Goal: Information Seeking & Learning: Learn about a topic

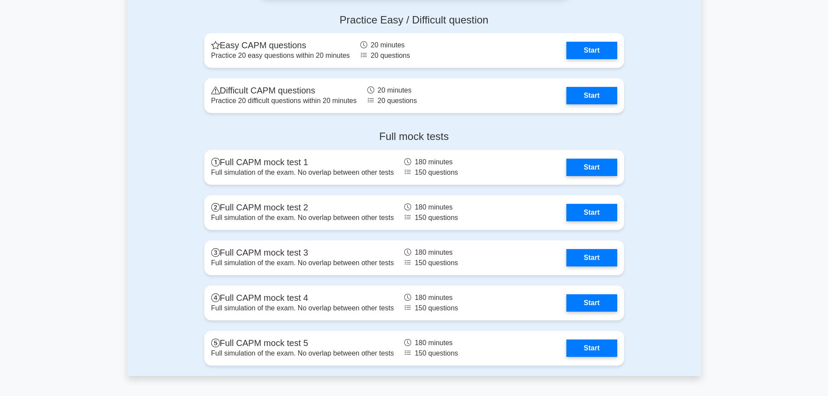
scroll to position [2211, 0]
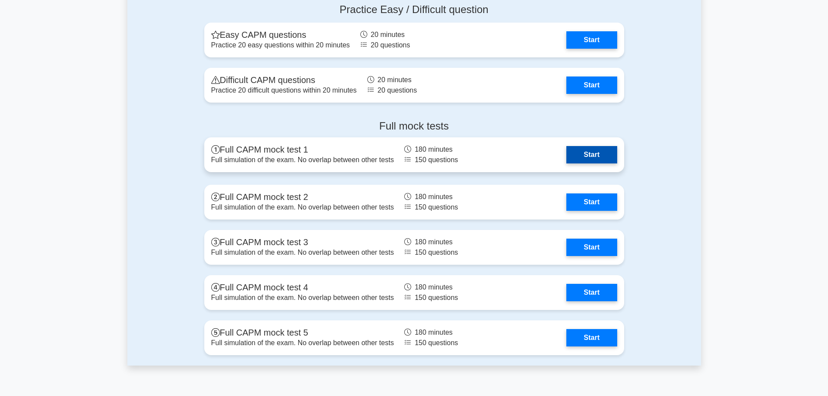
click at [583, 152] on link "Start" at bounding box center [591, 154] width 50 height 17
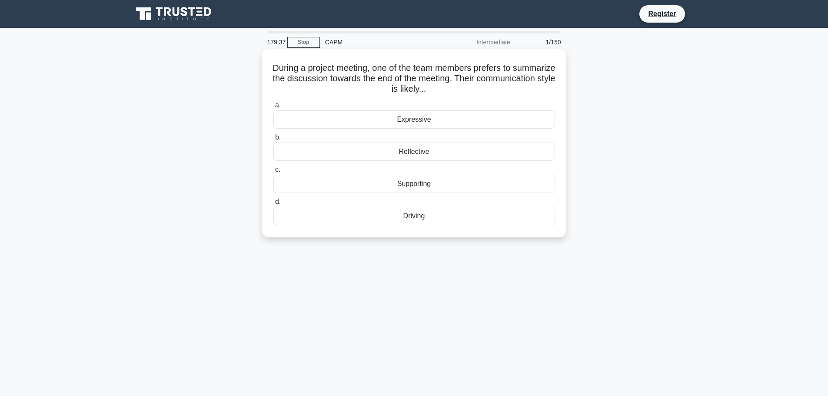
click at [434, 152] on div "Reflective" at bounding box center [413, 151] width 281 height 18
click at [273, 140] on input "b. Reflective" at bounding box center [273, 138] width 0 height 6
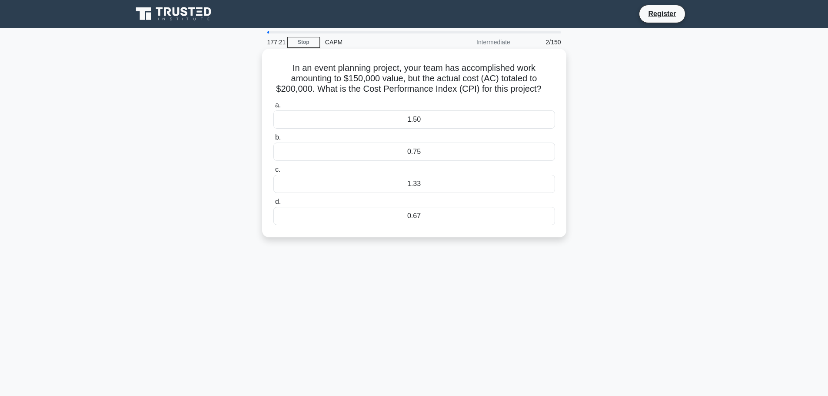
click at [406, 154] on div "0.75" at bounding box center [413, 151] width 281 height 18
click at [273, 140] on input "b. 0.75" at bounding box center [273, 138] width 0 height 6
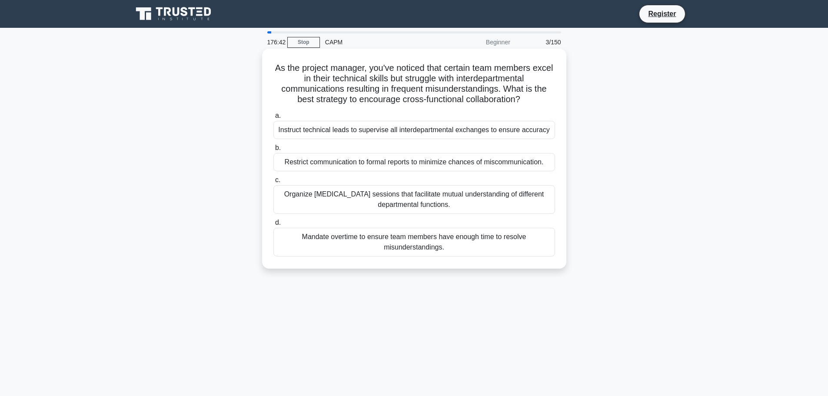
click at [467, 200] on div "Organize [MEDICAL_DATA] sessions that facilitate mutual understanding of differ…" at bounding box center [413, 199] width 281 height 29
click at [273, 183] on input "c. Organize [MEDICAL_DATA] sessions that facilitate mutual understanding of dif…" at bounding box center [273, 180] width 0 height 6
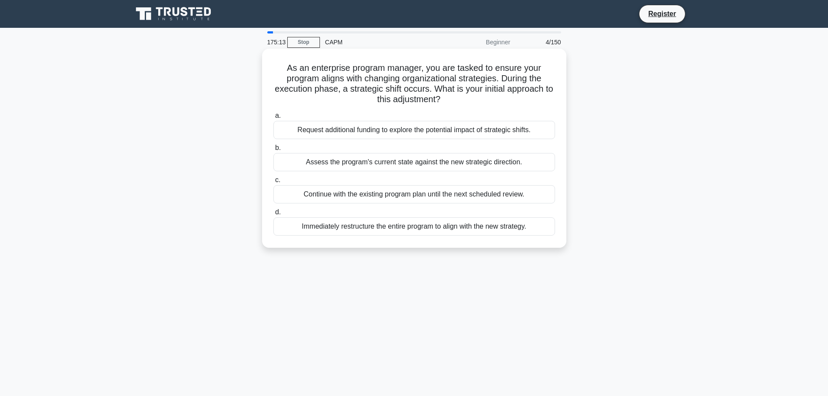
click at [466, 166] on div "Assess the program's current state against the new strategic direction." at bounding box center [413, 162] width 281 height 18
click at [273, 151] on input "b. Assess the program's current state against the new strategic direction." at bounding box center [273, 148] width 0 height 6
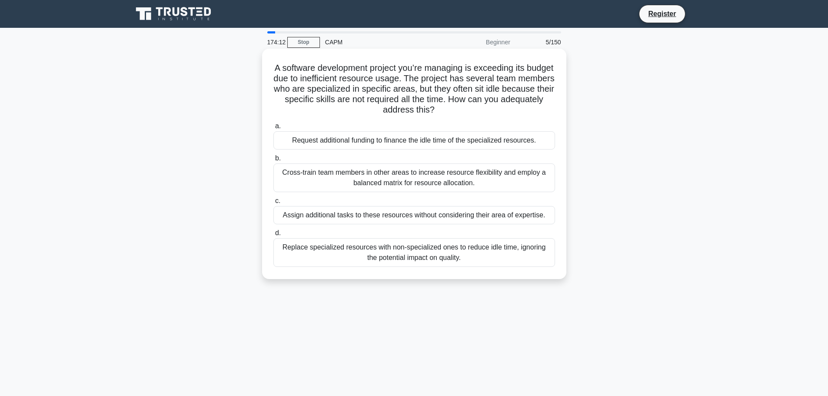
click at [468, 182] on div "Cross-train team members in other areas to increase resource flexibility and em…" at bounding box center [413, 177] width 281 height 29
click at [273, 161] on input "b. Cross-train team members in other areas to increase resource flexibility and…" at bounding box center [273, 159] width 0 height 6
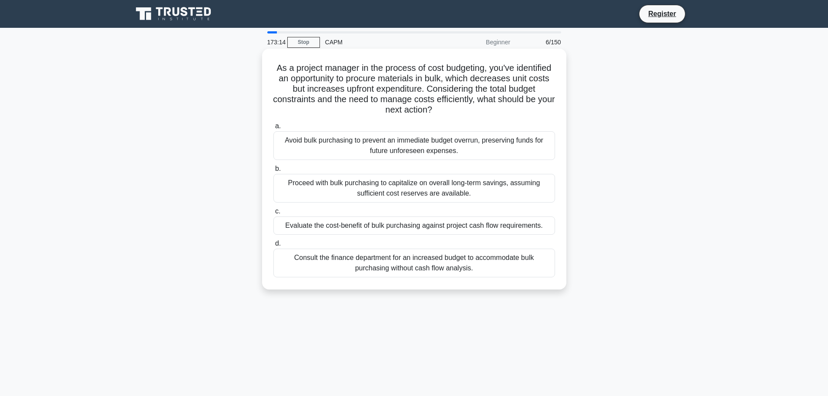
click at [441, 230] on div "Evaluate the cost-benefit of bulk purchasing against project cash flow requirem…" at bounding box center [413, 225] width 281 height 18
click at [273, 214] on input "c. Evaluate the cost-benefit of bulk purchasing against project cash flow requi…" at bounding box center [273, 212] width 0 height 6
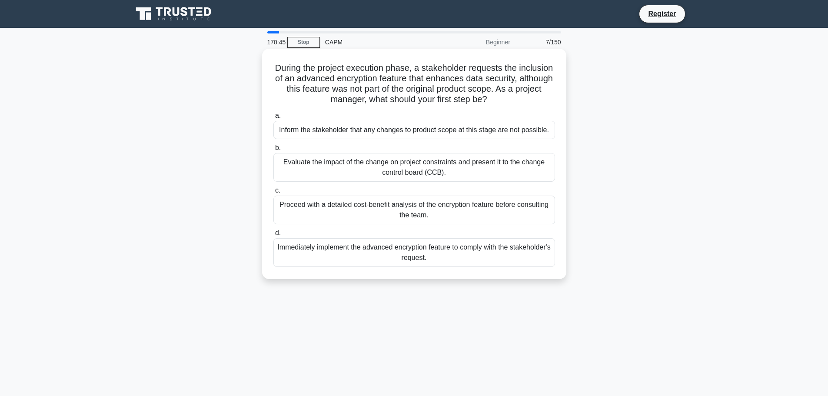
click at [457, 170] on div "Evaluate the impact of the change on project constraints and present it to the …" at bounding box center [413, 167] width 281 height 29
click at [273, 151] on input "b. Evaluate the impact of the change on project constraints and present it to t…" at bounding box center [273, 148] width 0 height 6
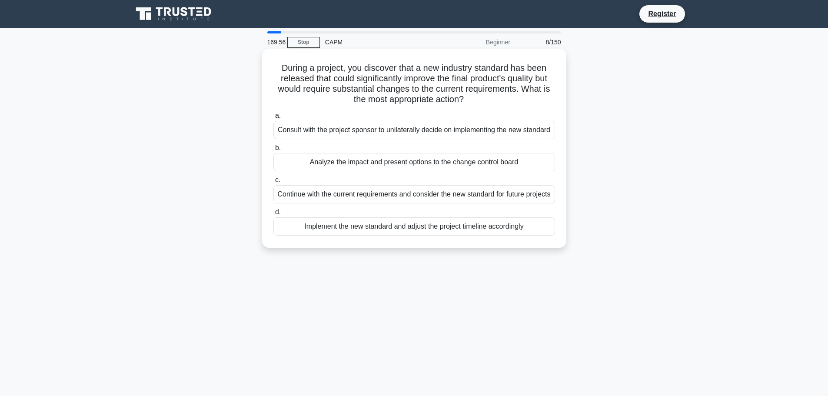
click at [457, 171] on div "Analyze the impact and present options to the change control board" at bounding box center [413, 162] width 281 height 18
click at [273, 151] on input "b. Analyze the impact and present options to the change control board" at bounding box center [273, 148] width 0 height 6
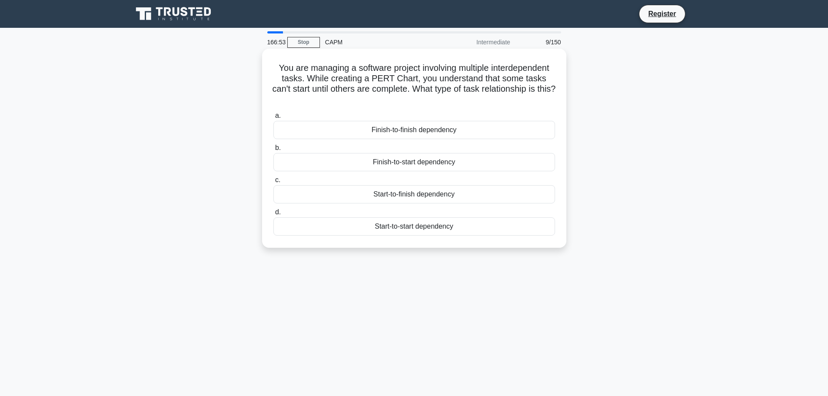
click at [420, 163] on div "Finish-to-start dependency" at bounding box center [413, 162] width 281 height 18
click at [273, 151] on input "b. Finish-to-start dependency" at bounding box center [273, 148] width 0 height 6
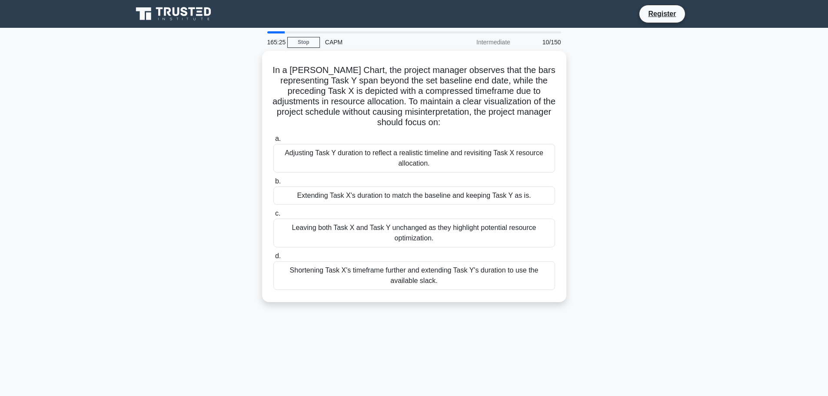
click at [420, 163] on div "Adjusting Task Y duration to reflect a realistic timeline and revisiting Task X…" at bounding box center [413, 158] width 281 height 29
click at [273, 142] on input "a. Adjusting Task Y duration to reflect a realistic timeline and revisiting Tas…" at bounding box center [273, 139] width 0 height 6
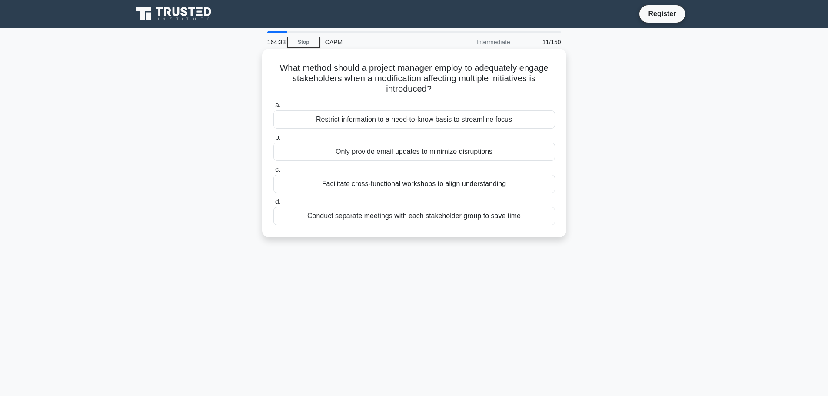
click at [414, 182] on div "Facilitate cross-functional workshops to align understanding" at bounding box center [413, 184] width 281 height 18
click at [273, 172] on input "c. Facilitate cross-functional workshops to align understanding" at bounding box center [273, 170] width 0 height 6
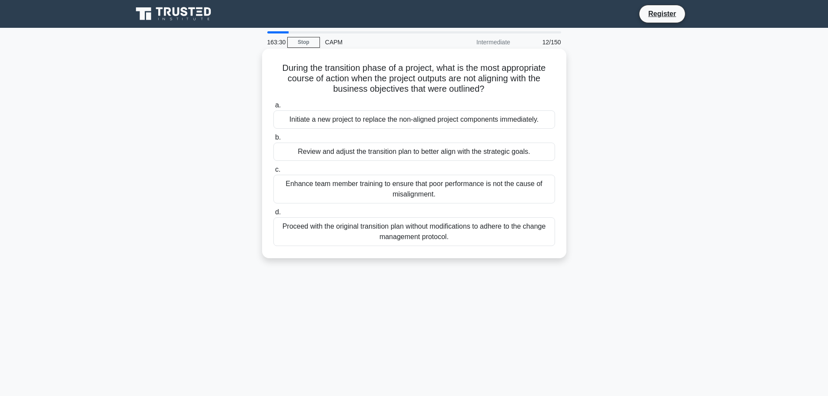
click at [417, 155] on div "Review and adjust the transition plan to better align with the strategic goals." at bounding box center [413, 151] width 281 height 18
click at [273, 140] on input "b. Review and adjust the transition plan to better align with the strategic goa…" at bounding box center [273, 138] width 0 height 6
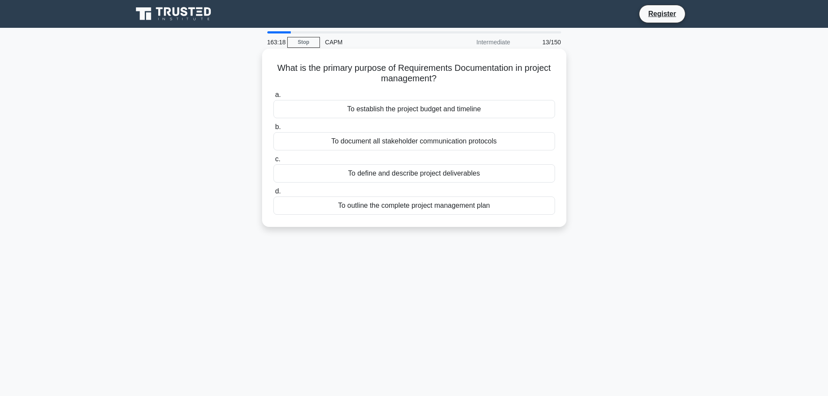
click at [400, 173] on div "To define and describe project deliverables" at bounding box center [413, 173] width 281 height 18
click at [273, 162] on input "c. To define and describe project deliverables" at bounding box center [273, 159] width 0 height 6
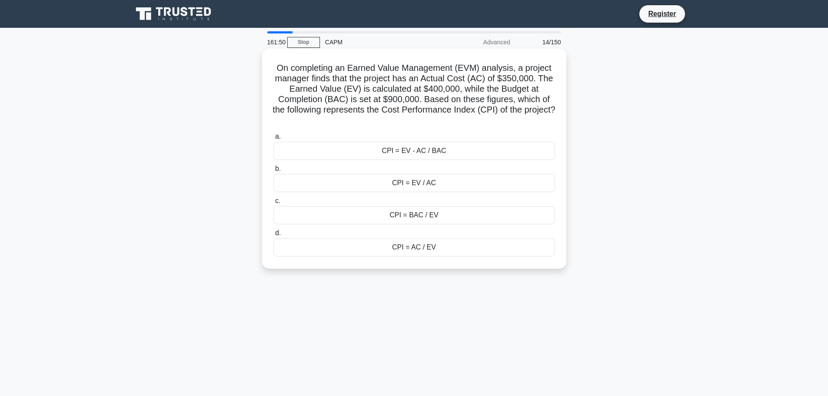
click at [432, 181] on div "CPI = EV / AC" at bounding box center [413, 183] width 281 height 18
click at [273, 172] on input "b. CPI = EV / AC" at bounding box center [273, 169] width 0 height 6
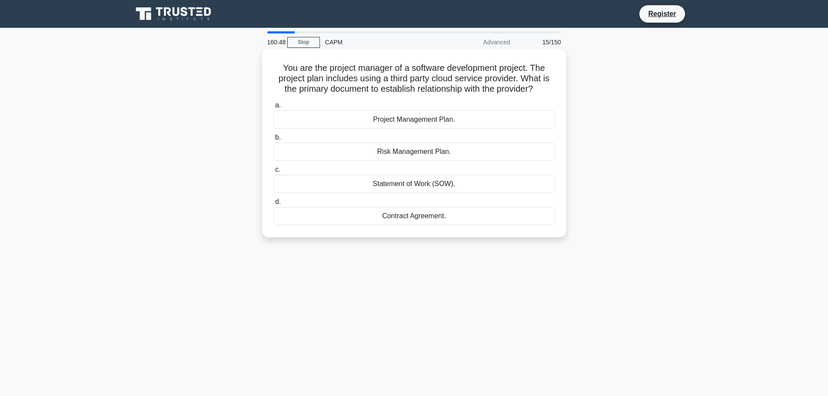
click at [354, 183] on div "Statement of Work (SOW)." at bounding box center [413, 184] width 281 height 18
click at [273, 172] on input "c. Statement of Work (SOW)." at bounding box center [273, 170] width 0 height 6
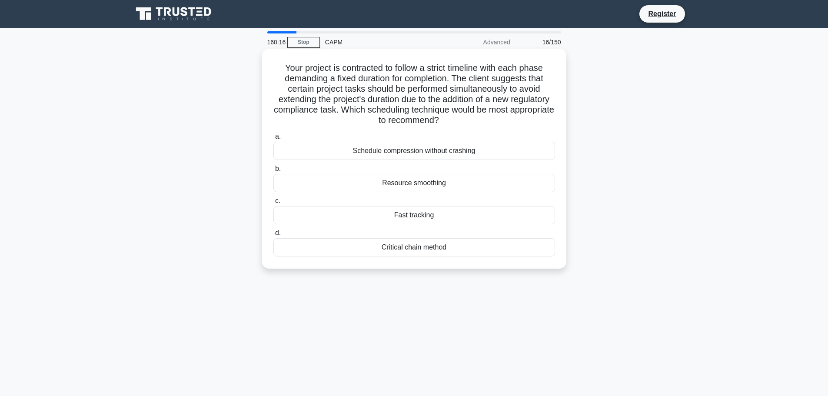
click at [424, 250] on div "Critical chain method" at bounding box center [413, 247] width 281 height 18
click at [273, 236] on input "d. Critical chain method" at bounding box center [273, 233] width 0 height 6
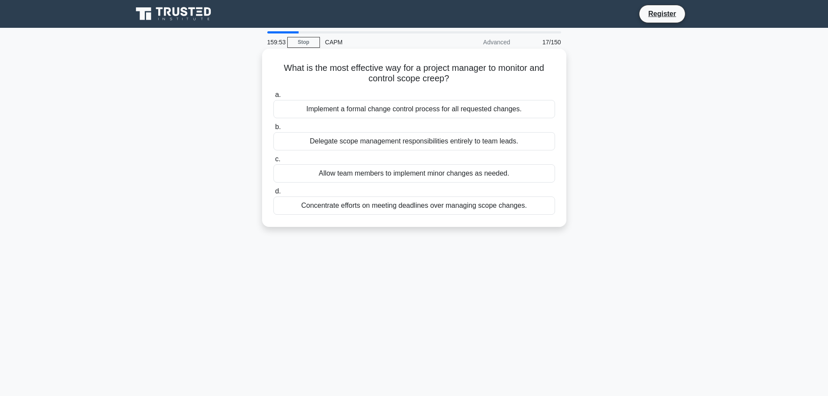
click at [389, 111] on div "Implement a formal change control process for all requested changes." at bounding box center [413, 109] width 281 height 18
click at [273, 98] on input "a. Implement a formal change control process for all requested changes." at bounding box center [273, 95] width 0 height 6
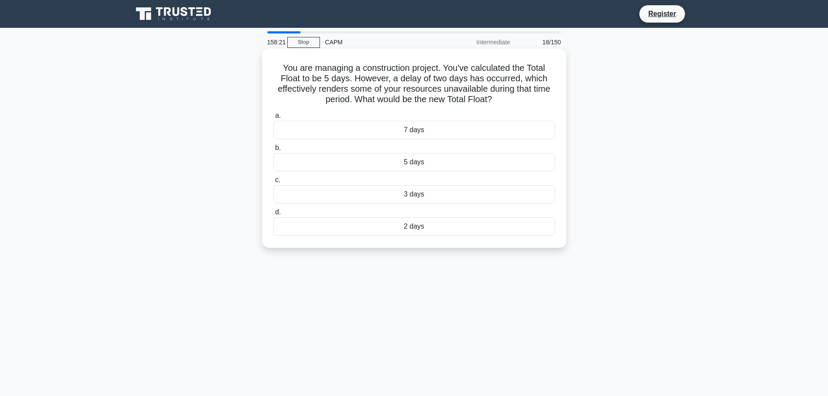
click at [418, 193] on div "3 days" at bounding box center [413, 194] width 281 height 18
click at [273, 183] on input "c. 3 days" at bounding box center [273, 180] width 0 height 6
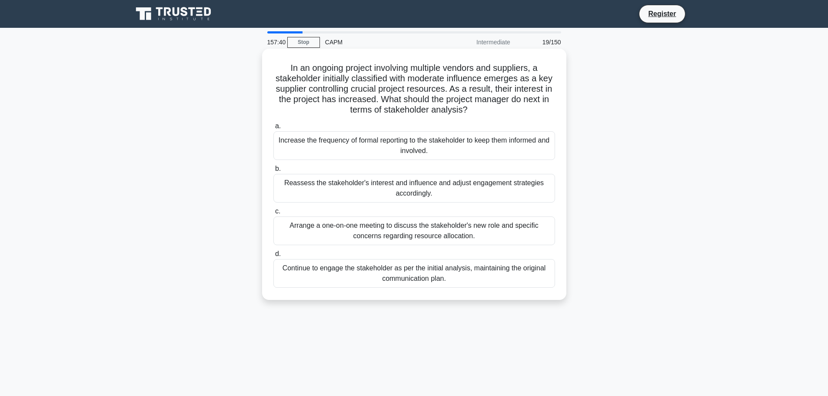
click at [417, 195] on div "Reassess the stakeholder's interest and influence and adjust engagement strateg…" at bounding box center [413, 188] width 281 height 29
click at [273, 172] on input "b. Reassess the stakeholder's interest and influence and adjust engagement stra…" at bounding box center [273, 169] width 0 height 6
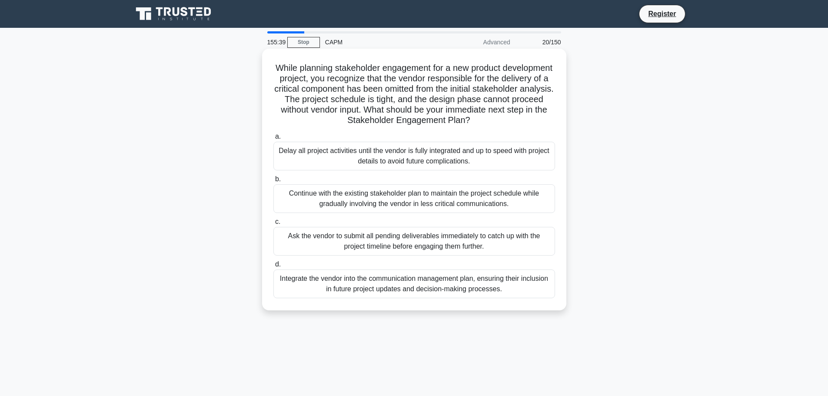
click at [354, 285] on div "Integrate the vendor into the communication management plan, ensuring their inc…" at bounding box center [413, 283] width 281 height 29
click at [273, 267] on input "d. Integrate the vendor into the communication management plan, ensuring their …" at bounding box center [273, 264] width 0 height 6
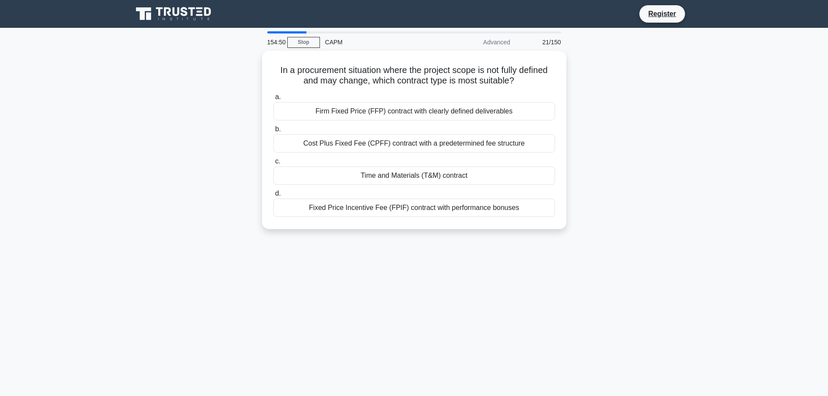
drag, startPoint x: 517, startPoint y: 79, endPoint x: 209, endPoint y: 56, distance: 308.8
click at [209, 56] on div "In a procurement situation where the project scope is not fully defined and may…" at bounding box center [413, 145] width 573 height 189
copy h5 "In a procurement situation where the project scope is not fully defined and may…"
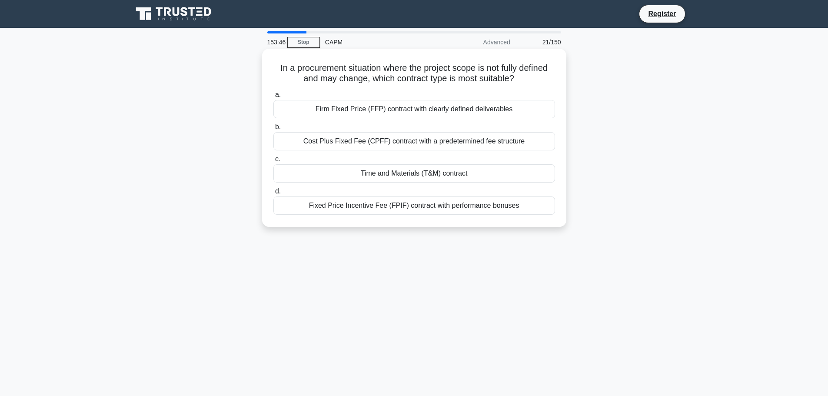
click at [463, 146] on div "Cost Plus Fixed Fee (CPFF) contract with a predetermined fee structure" at bounding box center [413, 141] width 281 height 18
click at [273, 130] on input "b. Cost Plus Fixed Fee (CPFF) contract with a predetermined fee structure" at bounding box center [273, 127] width 0 height 6
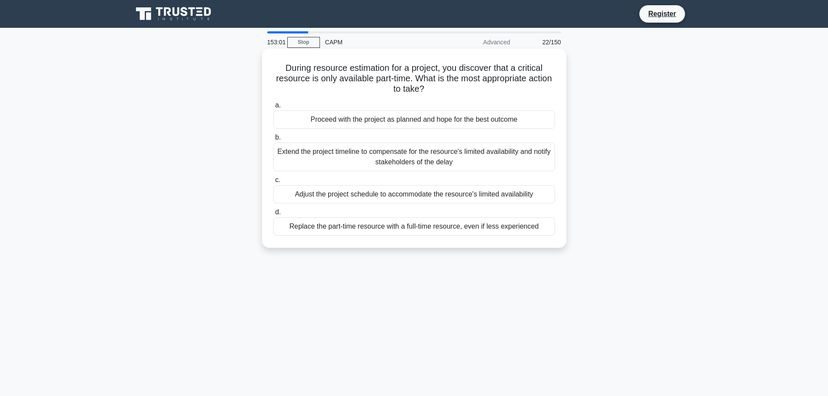
click at [312, 159] on div "Extend the project timeline to compensate for the resource's limited availabili…" at bounding box center [413, 156] width 281 height 29
click at [273, 140] on input "b. Extend the project timeline to compensate for the resource's limited availab…" at bounding box center [273, 138] width 0 height 6
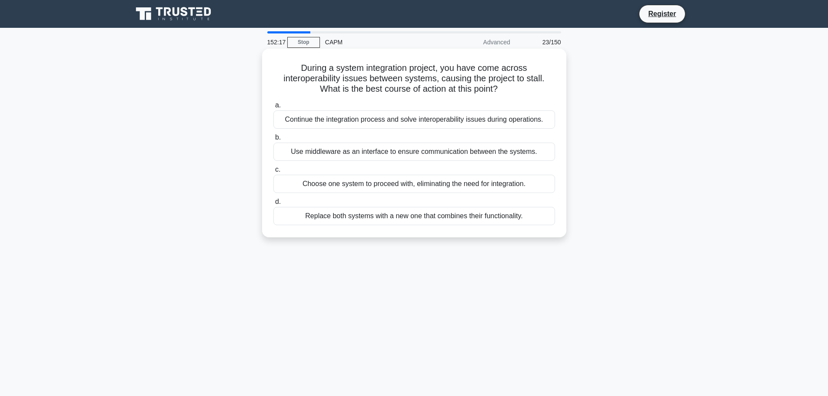
click at [387, 152] on div "Use middleware as an interface to ensure communication between the systems." at bounding box center [413, 151] width 281 height 18
click at [273, 140] on input "b. Use middleware as an interface to ensure communication between the systems." at bounding box center [273, 138] width 0 height 6
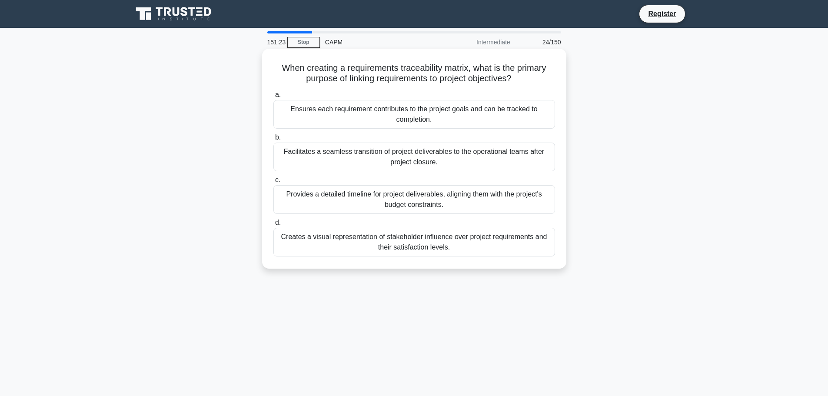
click at [318, 121] on div "Ensures each requirement contributes to the project goals and can be tracked to…" at bounding box center [413, 114] width 281 height 29
click at [273, 98] on input "a. Ensures each requirement contributes to the project goals and can be tracked…" at bounding box center [273, 95] width 0 height 6
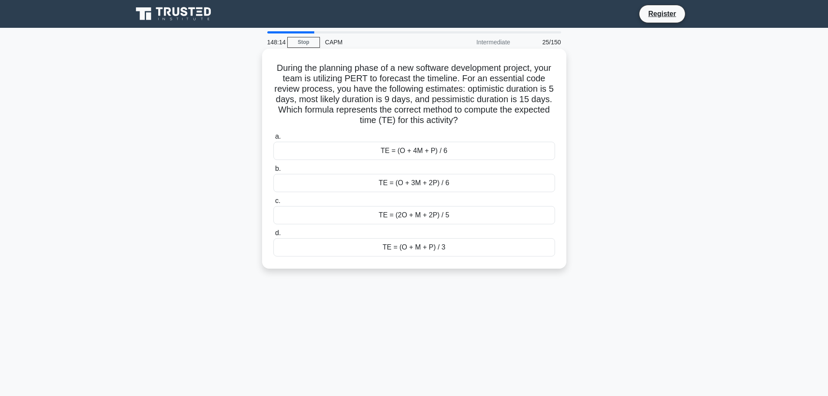
click at [350, 153] on div "TE = (O + 4M + P) / 6" at bounding box center [413, 151] width 281 height 18
click at [273, 139] on input "a. TE = (O + 4M + P) / 6" at bounding box center [273, 137] width 0 height 6
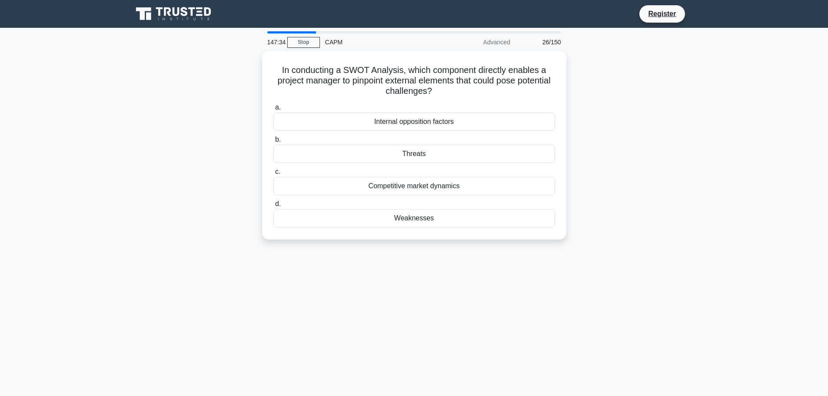
click at [350, 153] on div "Threats" at bounding box center [413, 154] width 281 height 18
click at [273, 142] on input "b. Threats" at bounding box center [273, 140] width 0 height 6
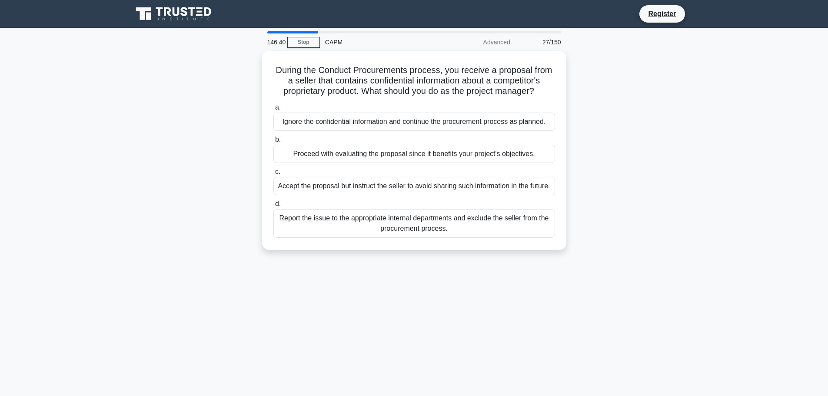
drag, startPoint x: 540, startPoint y: 90, endPoint x: 260, endPoint y: 74, distance: 279.7
click at [260, 74] on div "During the Conduct Procurements process, you receive a proposal from a seller t…" at bounding box center [413, 155] width 573 height 209
copy h5 "During the Conduct Procurements process, you receive a proposal from a seller t…"
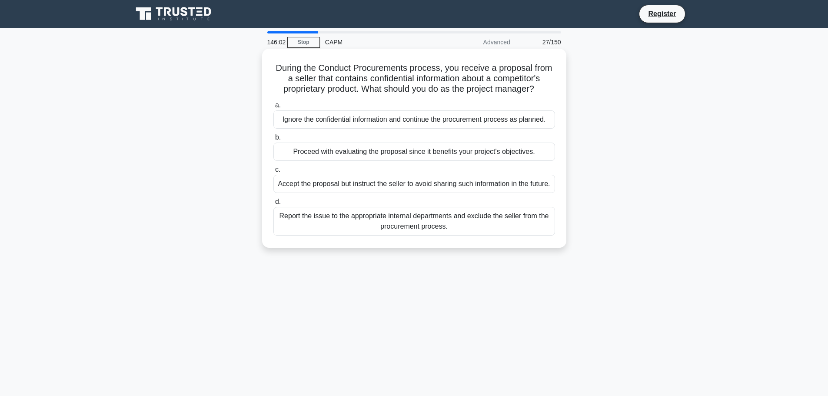
click at [390, 235] on div "Report the issue to the appropriate internal departments and exclude the seller…" at bounding box center [413, 221] width 281 height 29
click at [273, 205] on input "d. Report the issue to the appropriate internal departments and exclude the sel…" at bounding box center [273, 202] width 0 height 6
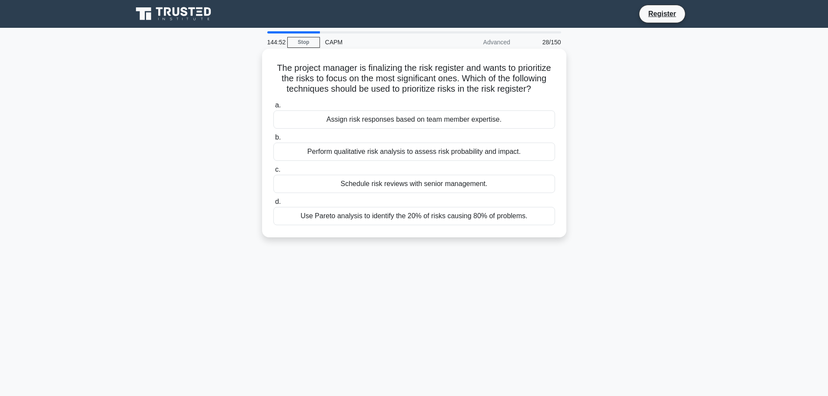
click at [377, 225] on div "Use Pareto analysis to identify the 20% of risks causing 80% of problems." at bounding box center [413, 216] width 281 height 18
click at [273, 205] on input "d. Use Pareto analysis to identify the 20% of risks causing 80% of problems." at bounding box center [273, 202] width 0 height 6
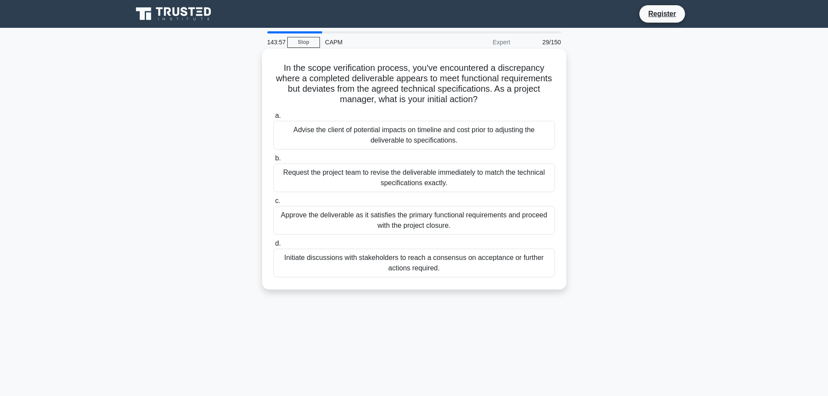
click at [365, 265] on div "Initiate discussions with stakeholders to reach a consensus on acceptance or fu…" at bounding box center [413, 262] width 281 height 29
click at [273, 246] on input "d. Initiate discussions with stakeholders to reach a consensus on acceptance or…" at bounding box center [273, 244] width 0 height 6
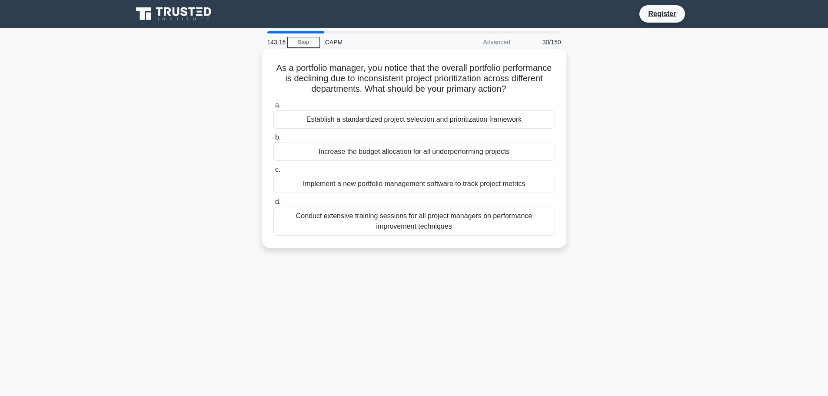
click at [423, 123] on div "Establish a standardized project selection and prioritization framework" at bounding box center [413, 119] width 281 height 18
click at [273, 108] on input "a. Establish a standardized project selection and prioritization framework" at bounding box center [273, 106] width 0 height 6
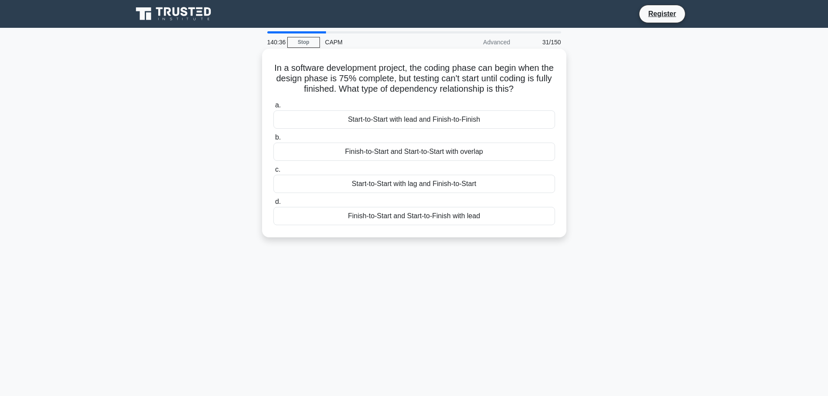
click at [446, 118] on div "Start-to-Start with lead and Finish-to-Finish" at bounding box center [413, 119] width 281 height 18
click at [273, 108] on input "a. Start-to-Start with lead and Finish-to-Finish" at bounding box center [273, 106] width 0 height 6
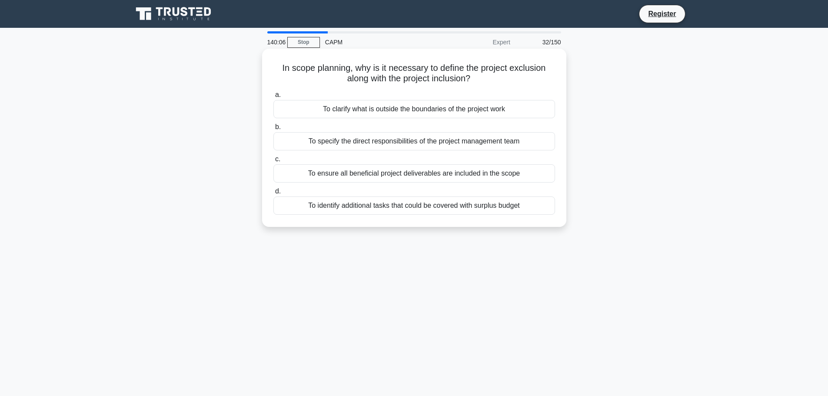
click at [446, 110] on div "To clarify what is outside the boundaries of the project work" at bounding box center [413, 109] width 281 height 18
click at [273, 98] on input "a. To clarify what is outside the boundaries of the project work" at bounding box center [273, 95] width 0 height 6
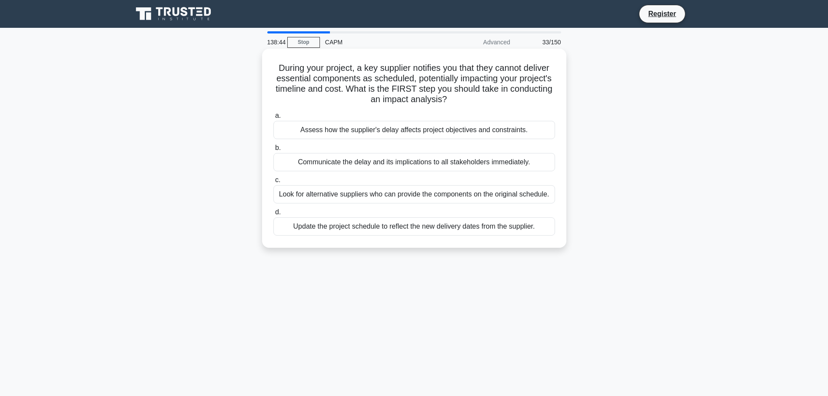
click at [446, 129] on div "Assess how the supplier's delay affects project objectives and constraints." at bounding box center [413, 130] width 281 height 18
click at [273, 119] on input "a. Assess how the supplier's delay affects project objectives and constraints." at bounding box center [273, 116] width 0 height 6
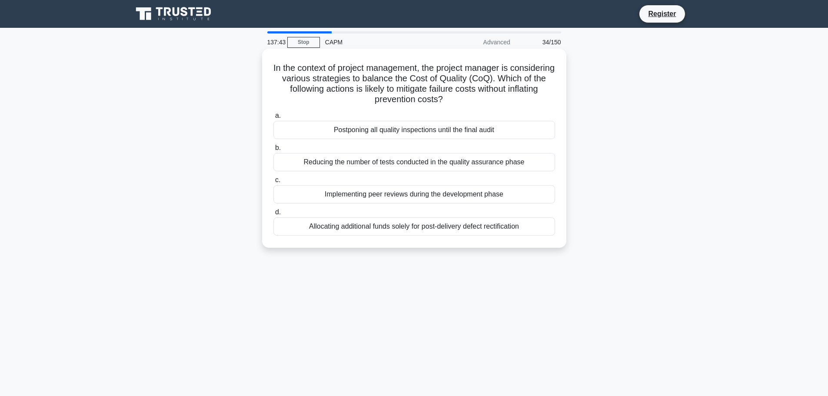
click at [441, 196] on div "Implementing peer reviews during the development phase" at bounding box center [413, 194] width 281 height 18
click at [273, 183] on input "c. Implementing peer reviews during the development phase" at bounding box center [273, 180] width 0 height 6
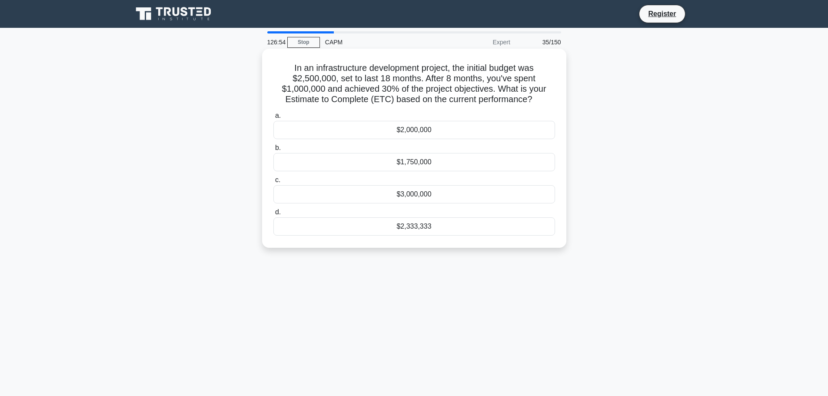
drag, startPoint x: 539, startPoint y: 99, endPoint x: 276, endPoint y: 66, distance: 264.4
click at [276, 66] on h5 "In an infrastructure development project, the initial budget was $2,500,000, se…" at bounding box center [413, 84] width 283 height 43
copy h5 "In an infrastructure development project, the initial budget was $2,500,000, se…"
click at [411, 234] on div "$2,333,333" at bounding box center [413, 226] width 281 height 18
click at [273, 215] on input "d. $2,333,333" at bounding box center [273, 212] width 0 height 6
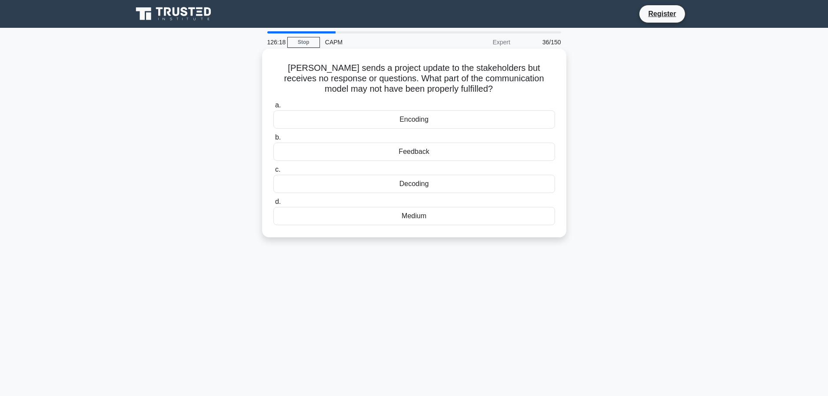
click at [440, 153] on div "Feedback" at bounding box center [413, 151] width 281 height 18
click at [273, 140] on input "b. Feedback" at bounding box center [273, 138] width 0 height 6
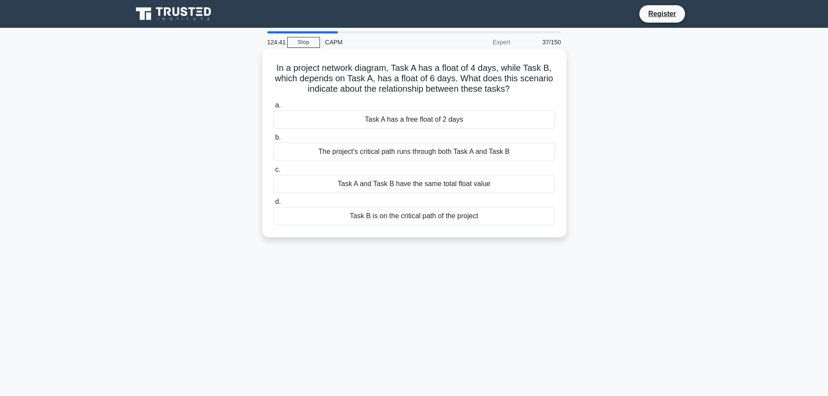
click at [355, 152] on div "The project's critical path runs through both Task A and Task B" at bounding box center [413, 151] width 281 height 18
click at [273, 140] on input "b. The project's critical path runs through both Task A and Task B" at bounding box center [273, 138] width 0 height 6
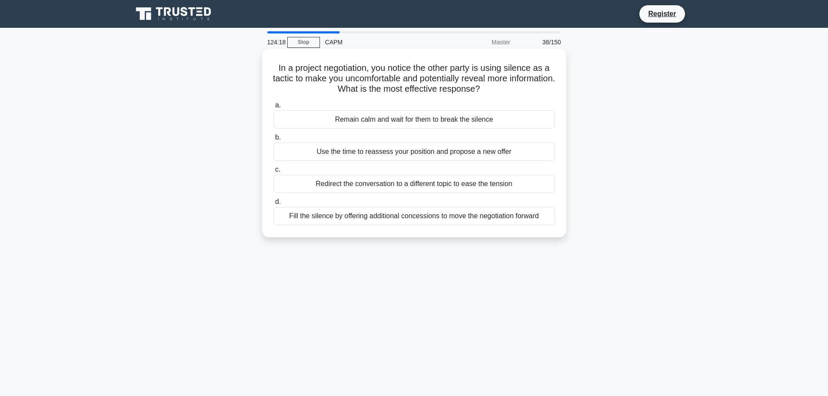
click at [355, 121] on div "Remain calm and wait for them to break the silence" at bounding box center [413, 119] width 281 height 18
click at [273, 108] on input "a. Remain calm and wait for them to break the silence" at bounding box center [273, 106] width 0 height 6
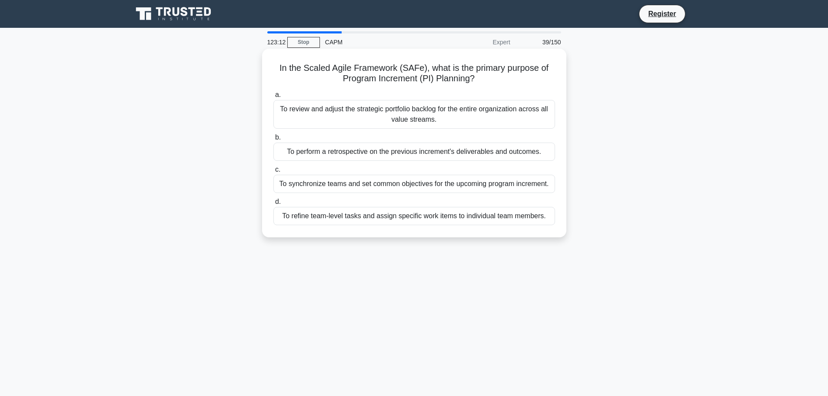
click at [503, 185] on div "To synchronize teams and set common objectives for the upcoming program increme…" at bounding box center [413, 184] width 281 height 18
click at [273, 172] on input "c. To synchronize teams and set common objectives for the upcoming program incr…" at bounding box center [273, 170] width 0 height 6
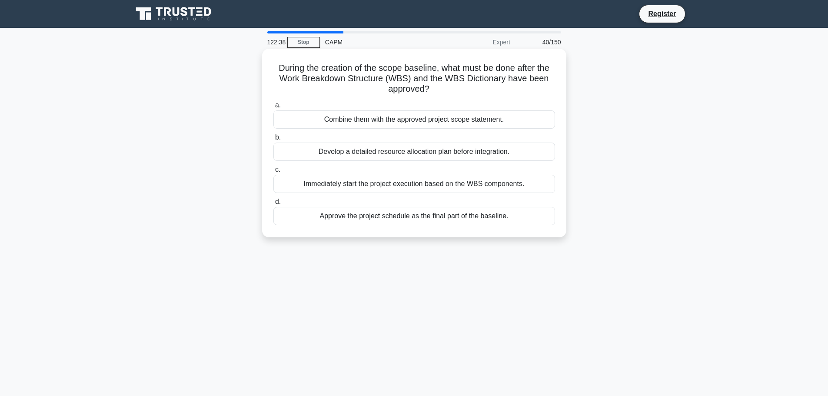
drag, startPoint x: 439, startPoint y: 90, endPoint x: 271, endPoint y: 73, distance: 169.0
click at [271, 73] on div "During the creation of the scope baseline, what must be done after the Work Bre…" at bounding box center [413, 143] width 297 height 182
copy h5 "During the creation of the scope baseline, what must be done after the Work Bre…"
click at [434, 122] on div "Combine them with the approved project scope statement." at bounding box center [413, 119] width 281 height 18
click at [273, 108] on input "a. Combine them with the approved project scope statement." at bounding box center [273, 106] width 0 height 6
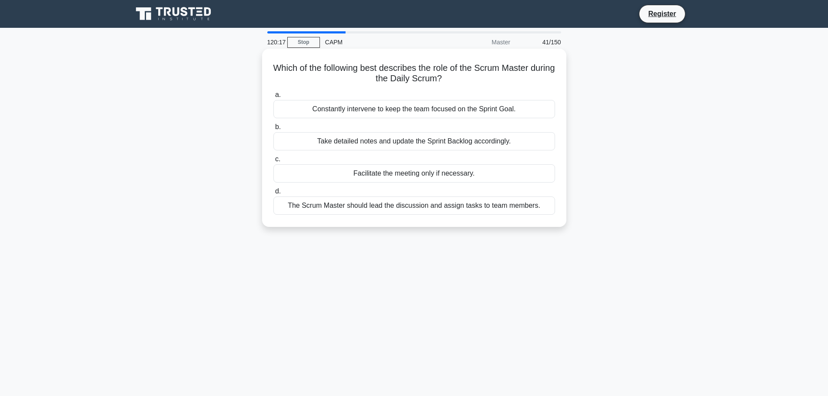
click at [450, 209] on div "The Scrum Master should lead the discussion and assign tasks to team members." at bounding box center [413, 205] width 281 height 18
click at [273, 194] on input "d. The Scrum Master should lead the discussion and assign tasks to team members." at bounding box center [273, 192] width 0 height 6
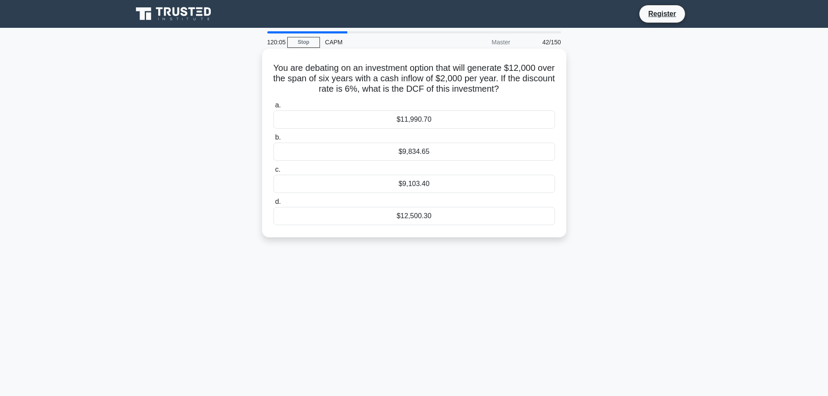
drag, startPoint x: 520, startPoint y: 89, endPoint x: 273, endPoint y: 64, distance: 247.9
click at [273, 64] on h5 "You are debating on an investment option that will generate $12,000 over the sp…" at bounding box center [413, 79] width 283 height 32
copy h5 "You are debating on an investment option that will generate $12,000 over the sp…"
click at [415, 152] on div "$9,834.65" at bounding box center [413, 151] width 281 height 18
click at [273, 140] on input "b. $9,834.65" at bounding box center [273, 138] width 0 height 6
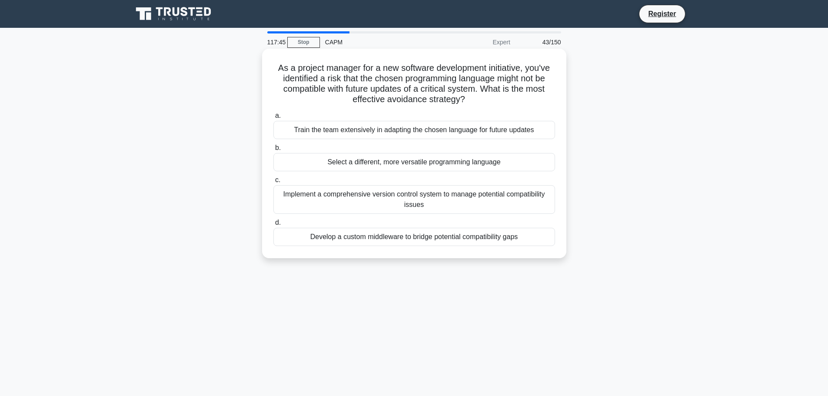
click at [435, 166] on div "Select a different, more versatile programming language" at bounding box center [413, 162] width 281 height 18
click at [273, 151] on input "b. Select a different, more versatile programming language" at bounding box center [273, 148] width 0 height 6
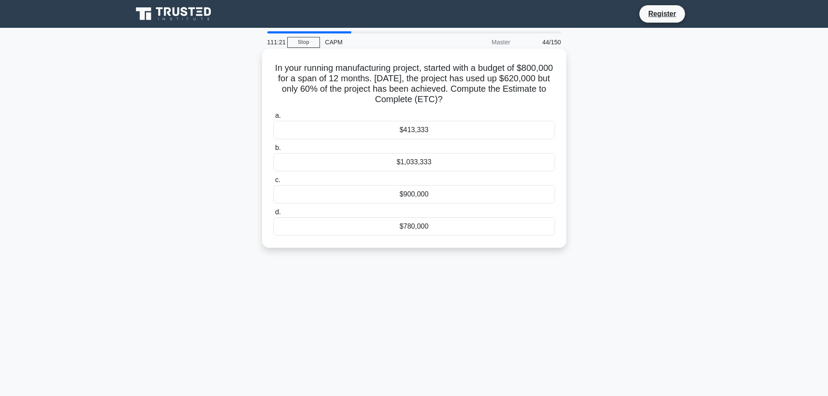
click at [421, 130] on div "$413,333" at bounding box center [413, 130] width 281 height 18
click at [273, 119] on input "a. $413,333" at bounding box center [273, 116] width 0 height 6
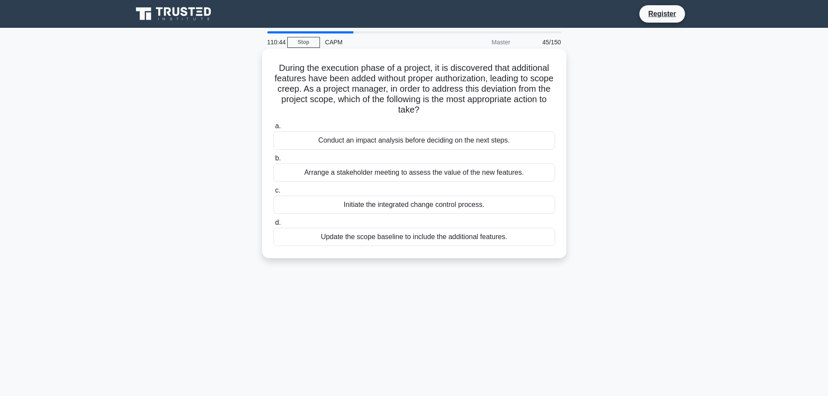
click at [420, 142] on div "Conduct an impact analysis before deciding on the next steps." at bounding box center [413, 140] width 281 height 18
click at [273, 129] on input "a. Conduct an impact analysis before deciding on the next steps." at bounding box center [273, 126] width 0 height 6
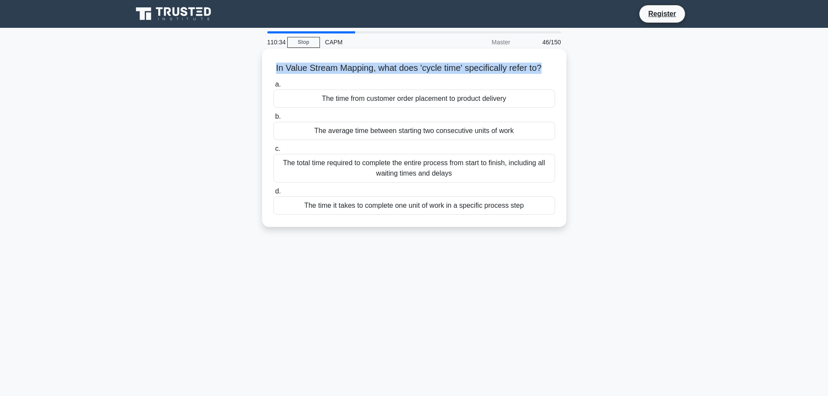
drag, startPoint x: 550, startPoint y: 70, endPoint x: 273, endPoint y: 69, distance: 277.6
click at [273, 69] on h5 "In Value Stream Mapping, what does 'cycle time' specifically refer to? .spinner…" at bounding box center [413, 68] width 283 height 11
copy h5 "In Value Stream Mapping, what does 'cycle time' specifically refer to?"
click at [520, 215] on div "The time it takes to complete one unit of work in a specific process step" at bounding box center [413, 205] width 281 height 18
click at [273, 194] on input "d. The time it takes to complete one unit of work in a specific process step" at bounding box center [273, 192] width 0 height 6
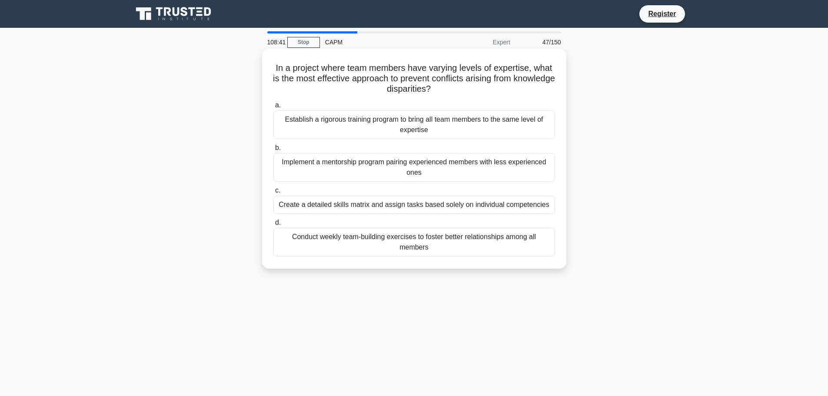
click at [453, 176] on div "Implement a mentorship program pairing experienced members with less experience…" at bounding box center [413, 167] width 281 height 29
click at [273, 151] on input "b. Implement a mentorship program pairing experienced members with less experie…" at bounding box center [273, 148] width 0 height 6
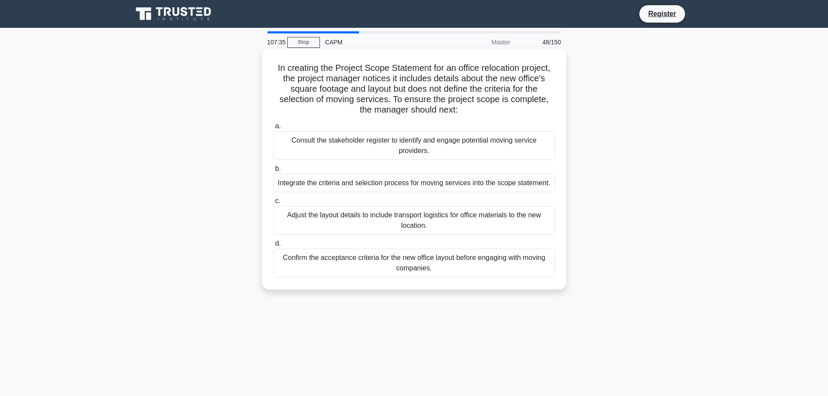
click at [339, 262] on div "Confirm the acceptance criteria for the new office layout before engaging with …" at bounding box center [413, 262] width 281 height 29
click at [273, 246] on input "d. Confirm the acceptance criteria for the new office layout before engaging wi…" at bounding box center [273, 244] width 0 height 6
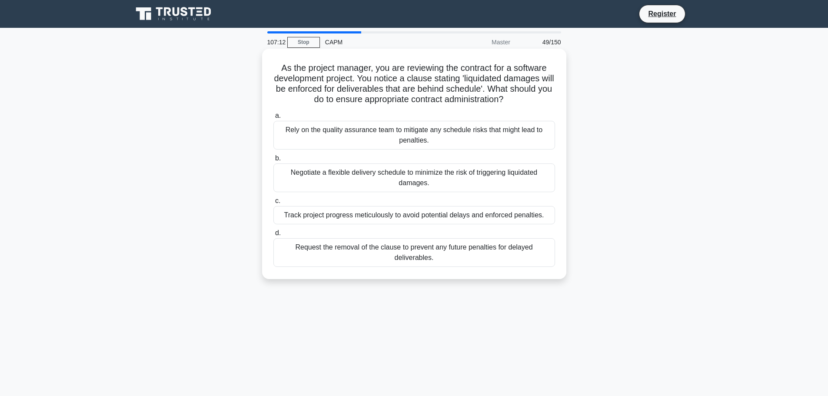
drag, startPoint x: 525, startPoint y: 99, endPoint x: 279, endPoint y: 73, distance: 246.9
click at [279, 73] on h5 "As the project manager, you are reviewing the contract for a software developme…" at bounding box center [413, 84] width 283 height 43
copy h5 "As the project manager, you are reviewing the contract for a software developme…"
click at [492, 173] on div "Negotiate a flexible delivery schedule to minimize the risk of triggering liqui…" at bounding box center [413, 177] width 281 height 29
click at [273, 161] on input "b. Negotiate a flexible delivery schedule to minimize the risk of triggering li…" at bounding box center [273, 159] width 0 height 6
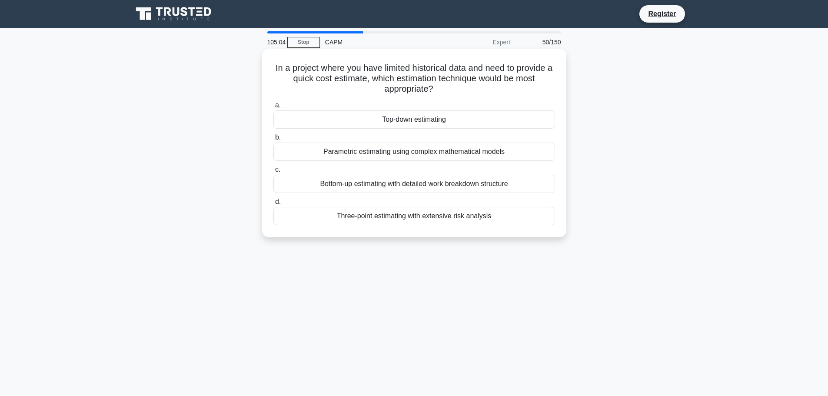
drag, startPoint x: 458, startPoint y: 121, endPoint x: 323, endPoint y: 121, distance: 134.7
click at [323, 121] on div "Top-down estimating" at bounding box center [413, 119] width 281 height 18
copy div "Top-down estimating"
drag, startPoint x: 525, startPoint y: 184, endPoint x: 318, endPoint y: 187, distance: 207.2
click at [318, 187] on div "Bottom-up estimating with detailed work breakdown structure" at bounding box center [413, 184] width 281 height 18
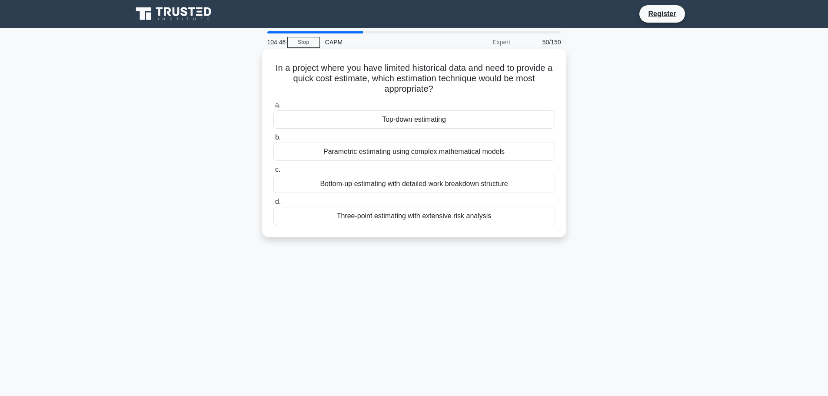
copy div "Bottom-up estimating with detailed work breakdown structure"
drag, startPoint x: 524, startPoint y: 153, endPoint x: 275, endPoint y: 153, distance: 248.5
click at [275, 153] on div "Parametric estimating using complex mathematical models" at bounding box center [413, 151] width 281 height 18
copy div "Parametric estimating using complex mathematical models"
drag, startPoint x: 530, startPoint y: 217, endPoint x: 301, endPoint y: 217, distance: 228.1
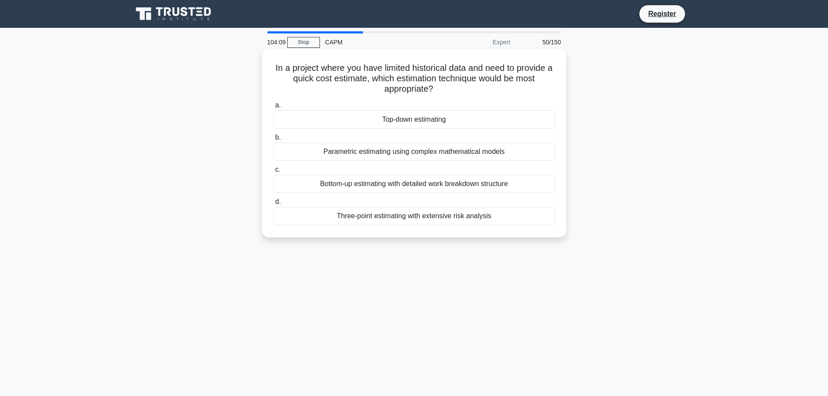
click at [301, 217] on div "Three-point estimating with extensive risk analysis" at bounding box center [413, 216] width 281 height 18
click at [323, 218] on div "Three-point estimating with extensive risk analysis" at bounding box center [413, 216] width 281 height 18
click at [273, 205] on input "d. Three-point estimating with extensive risk analysis" at bounding box center [273, 202] width 0 height 6
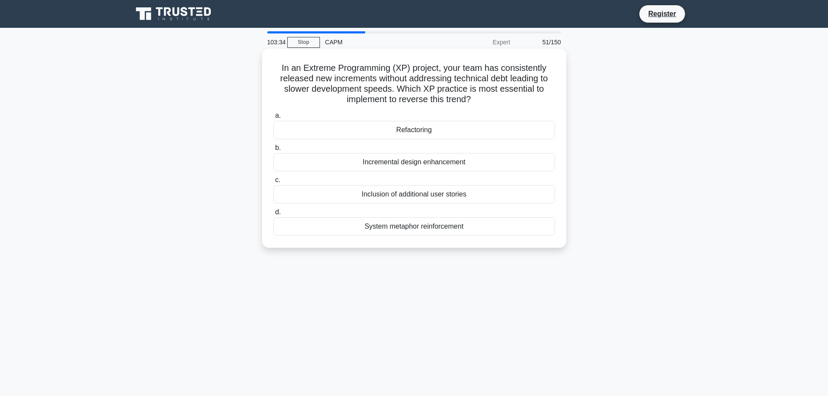
drag, startPoint x: 444, startPoint y: 132, endPoint x: 388, endPoint y: 132, distance: 55.6
click at [388, 132] on div "Refactoring" at bounding box center [413, 130] width 281 height 18
drag, startPoint x: 478, startPoint y: 161, endPoint x: 322, endPoint y: 161, distance: 155.9
click at [322, 161] on div "Incremental design enhancement" at bounding box center [413, 162] width 281 height 18
drag, startPoint x: 475, startPoint y: 97, endPoint x: 256, endPoint y: 69, distance: 220.4
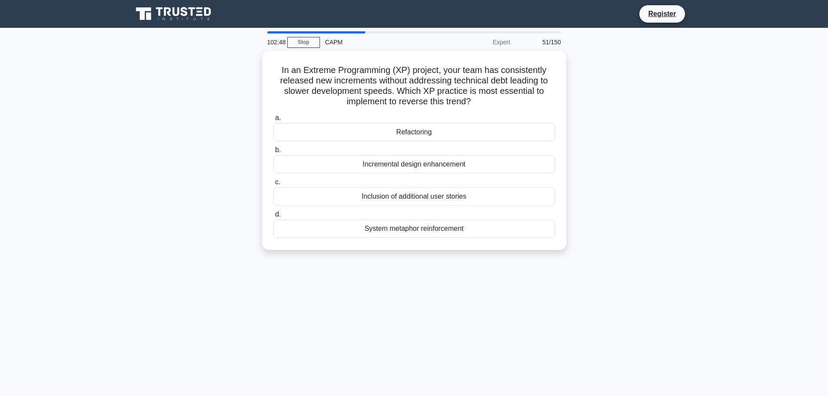
click at [256, 69] on div "In an Extreme Programming (XP) project, your team has consistently released new…" at bounding box center [413, 155] width 573 height 209
click at [420, 133] on div "Refactoring" at bounding box center [413, 130] width 281 height 18
click at [273, 119] on input "a. Refactoring" at bounding box center [273, 116] width 0 height 6
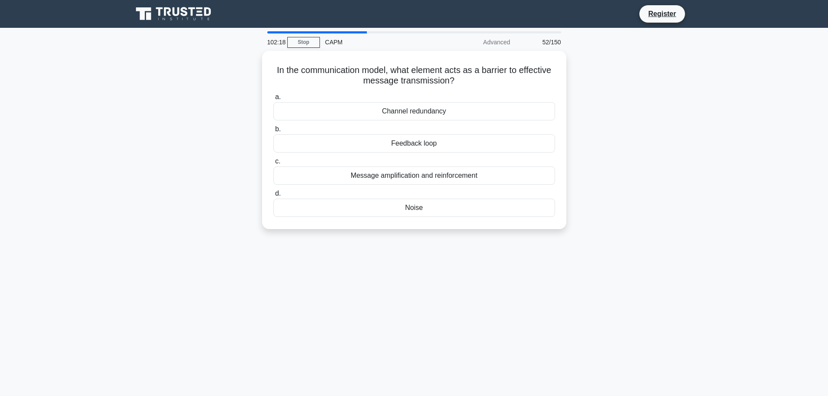
drag, startPoint x: 471, startPoint y: 77, endPoint x: 253, endPoint y: 65, distance: 218.0
click at [253, 65] on div "In the communication model, what element acts as a barrier to effective message…" at bounding box center [413, 145] width 573 height 189
click at [405, 206] on div "Noise" at bounding box center [413, 205] width 281 height 18
click at [273, 194] on input "d. Noise" at bounding box center [273, 192] width 0 height 6
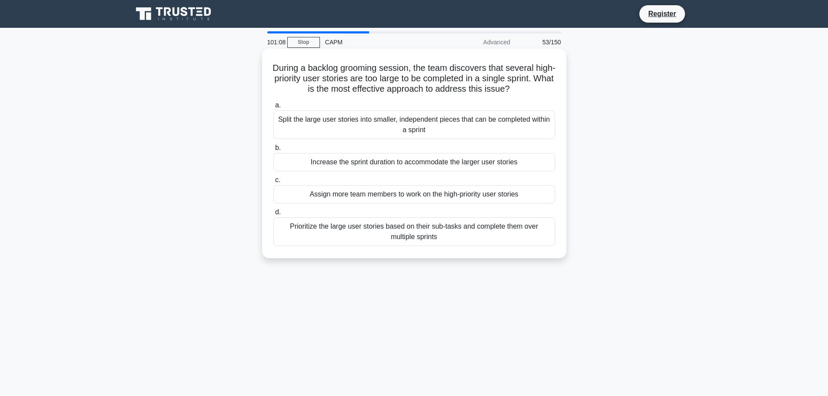
click at [440, 132] on div "Split the large user stories into smaller, independent pieces that can be compl…" at bounding box center [413, 124] width 281 height 29
click at [273, 108] on input "a. Split the large user stories into smaller, independent pieces that can be co…" at bounding box center [273, 106] width 0 height 6
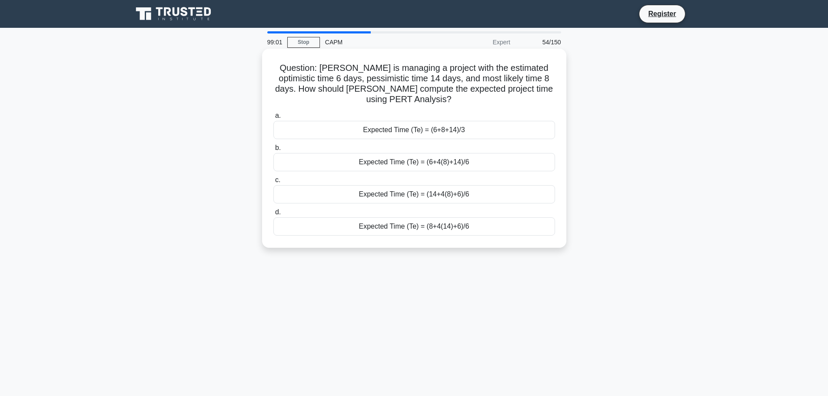
click at [412, 163] on div "Expected Time (Te) = (6+4(8)+14)/6" at bounding box center [413, 162] width 281 height 18
click at [273, 151] on input "b. Expected Time (Te) = (6+4(8)+14)/6" at bounding box center [273, 148] width 0 height 6
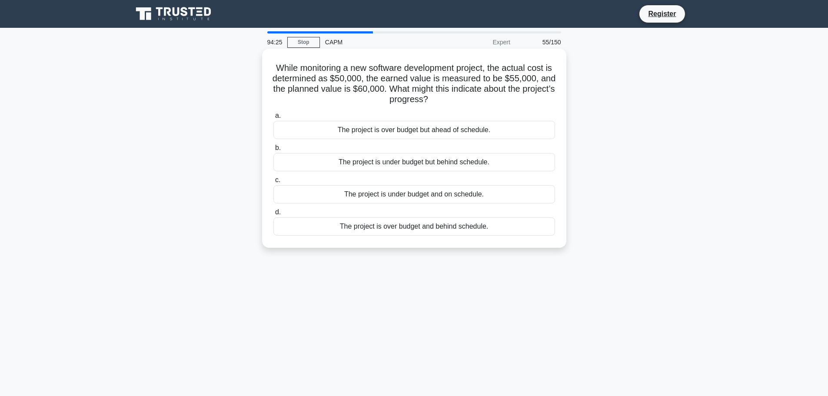
click at [383, 128] on div "The project is over budget but ahead of schedule." at bounding box center [413, 130] width 281 height 18
click at [273, 119] on input "a. The project is over budget but ahead of schedule." at bounding box center [273, 116] width 0 height 6
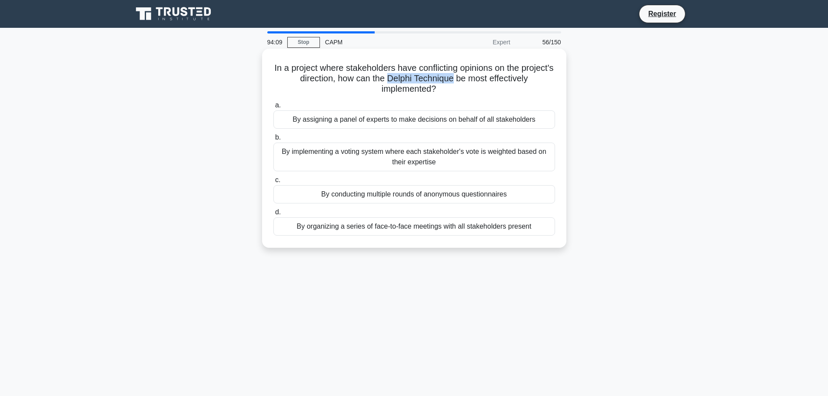
drag, startPoint x: 405, startPoint y: 74, endPoint x: 470, endPoint y: 75, distance: 65.6
click at [470, 75] on h5 "In a project where stakeholders have conflicting opinions on the project's dire…" at bounding box center [413, 79] width 283 height 32
click at [419, 194] on div "By conducting multiple rounds of anonymous questionnaires" at bounding box center [413, 194] width 281 height 18
click at [273, 183] on input "c. By conducting multiple rounds of anonymous questionnaires" at bounding box center [273, 180] width 0 height 6
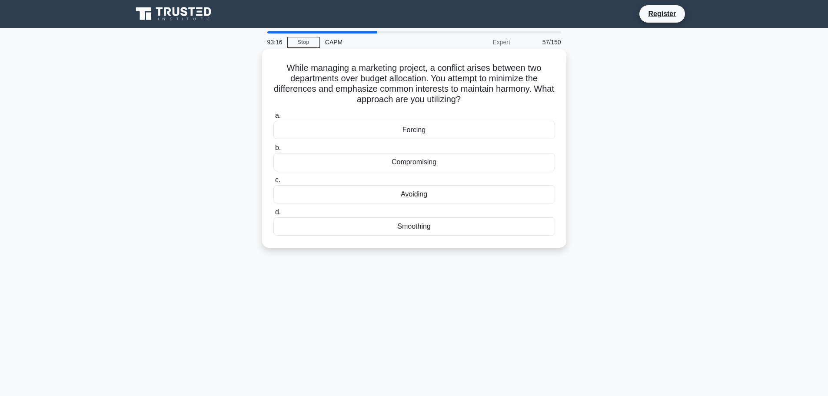
click at [416, 227] on div "Smoothing" at bounding box center [413, 226] width 281 height 18
click at [273, 215] on input "d. Smoothing" at bounding box center [273, 212] width 0 height 6
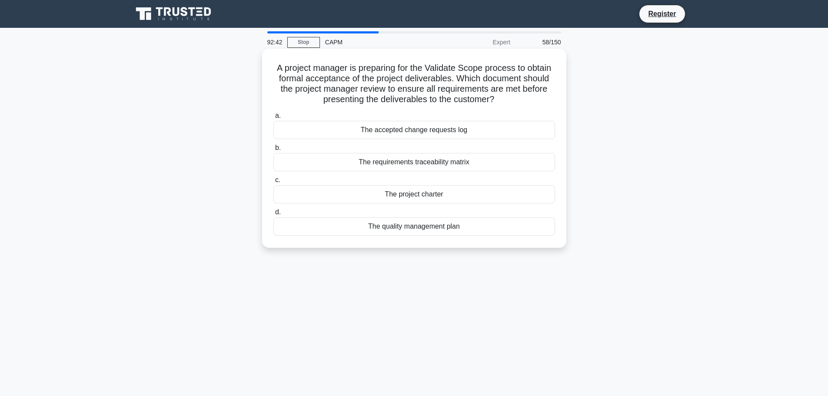
click at [440, 197] on div "The project charter" at bounding box center [413, 194] width 281 height 18
click at [273, 183] on input "c. The project charter" at bounding box center [273, 180] width 0 height 6
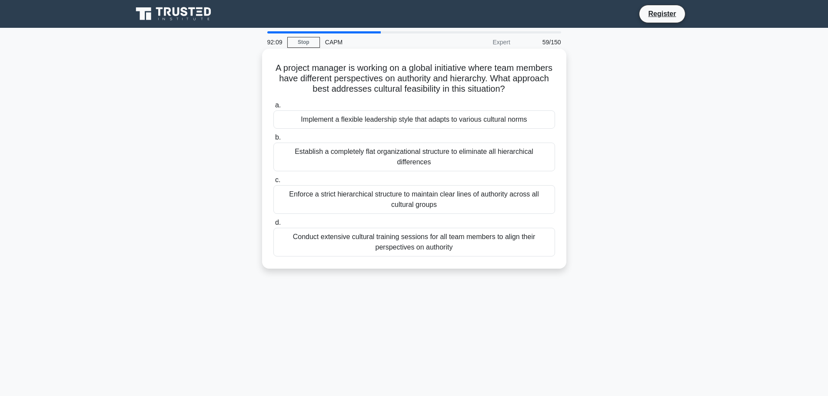
click at [360, 116] on div "Implement a flexible leadership style that adapts to various cultural norms" at bounding box center [413, 119] width 281 height 18
click at [273, 108] on input "a. Implement a flexible leadership style that adapts to various cultural norms" at bounding box center [273, 106] width 0 height 6
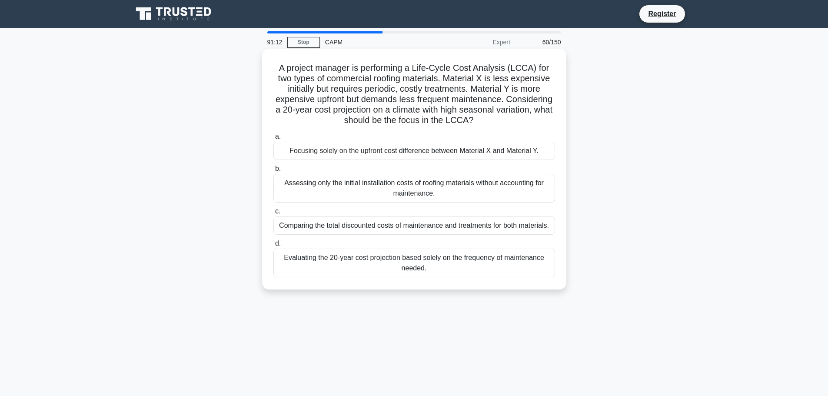
click at [395, 225] on div "Comparing the total discounted costs of maintenance and treatments for both mat…" at bounding box center [413, 225] width 281 height 18
click at [273, 214] on input "c. Comparing the total discounted costs of maintenance and treatments for both …" at bounding box center [273, 212] width 0 height 6
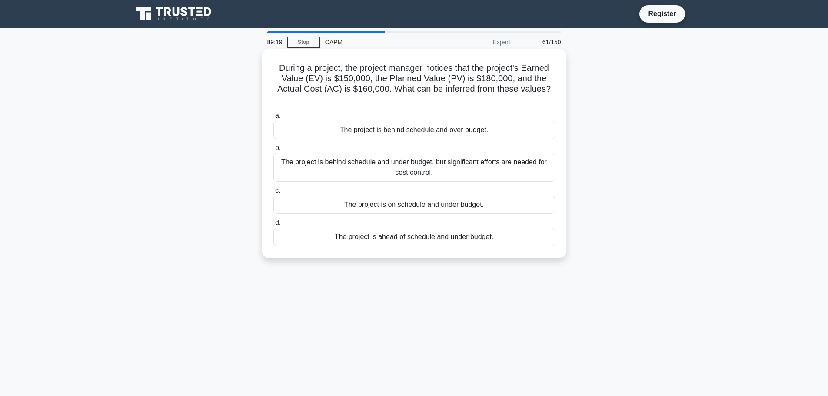
click at [374, 132] on div "The project is behind schedule and over budget." at bounding box center [413, 130] width 281 height 18
click at [273, 119] on input "a. The project is behind schedule and over budget." at bounding box center [273, 116] width 0 height 6
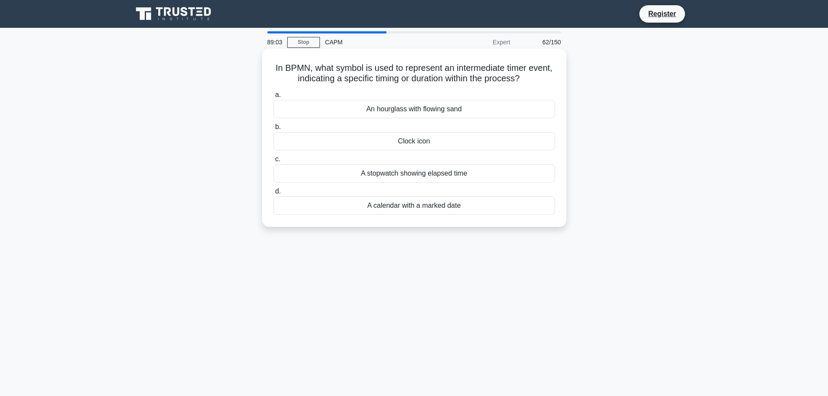
click at [304, 71] on h5 "In BPMN, what symbol is used to represent an intermediate timer event, indicati…" at bounding box center [413, 74] width 283 height 22
click at [416, 147] on div "Clock icon" at bounding box center [413, 141] width 281 height 18
click at [273, 130] on input "b. Clock icon" at bounding box center [273, 127] width 0 height 6
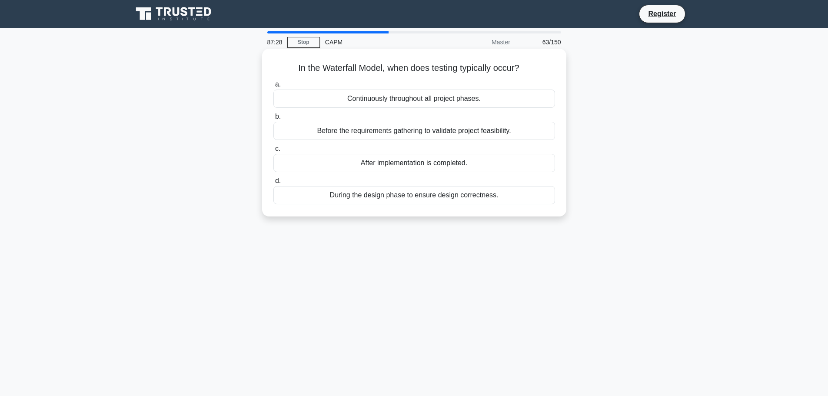
click at [418, 192] on div "During the design phase to ensure design correctness." at bounding box center [413, 195] width 281 height 18
click at [273, 184] on input "d. During the design phase to ensure design correctness." at bounding box center [273, 181] width 0 height 6
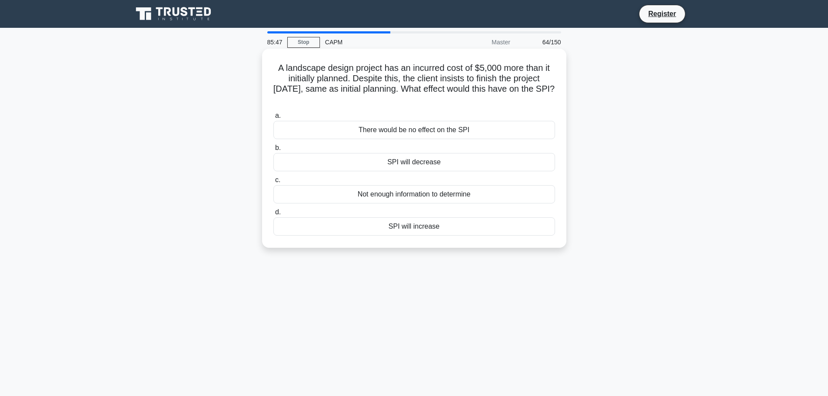
click at [444, 195] on div "Not enough information to determine" at bounding box center [413, 194] width 281 height 18
click at [273, 183] on input "c. Not enough information to determine" at bounding box center [273, 180] width 0 height 6
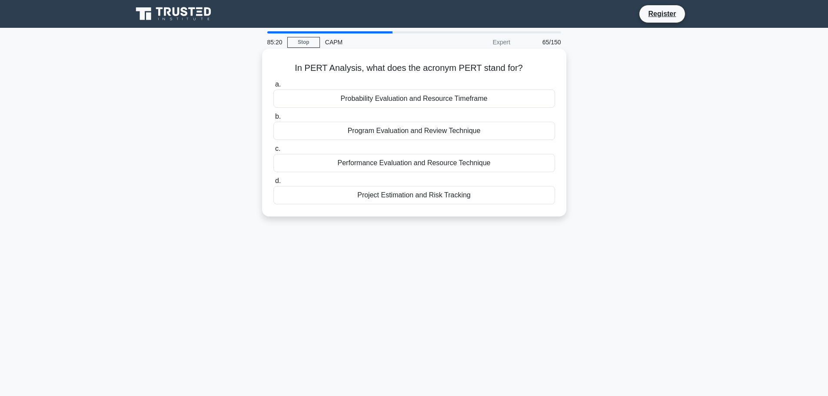
click at [391, 132] on div "Program Evaluation and Review Technique" at bounding box center [413, 131] width 281 height 18
click at [273, 119] on input "b. Program Evaluation and Review Technique" at bounding box center [273, 117] width 0 height 6
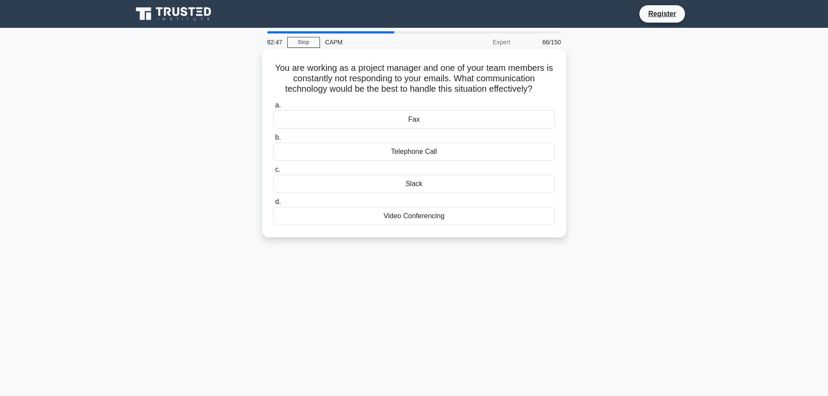
click at [405, 219] on div "Video Conferencing" at bounding box center [413, 216] width 281 height 18
click at [273, 205] on input "d. Video Conferencing" at bounding box center [273, 202] width 0 height 6
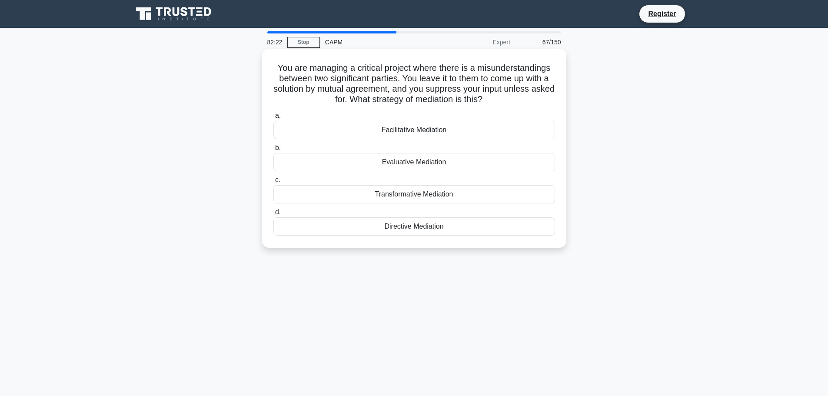
drag, startPoint x: 456, startPoint y: 162, endPoint x: 379, endPoint y: 162, distance: 77.3
click at [379, 162] on div "Evaluative Mediation" at bounding box center [413, 162] width 281 height 18
drag, startPoint x: 456, startPoint y: 131, endPoint x: 359, endPoint y: 132, distance: 96.4
click at [359, 132] on div "Facilitative Mediation" at bounding box center [413, 130] width 281 height 18
click at [454, 129] on div "Facilitative Mediation" at bounding box center [413, 130] width 281 height 18
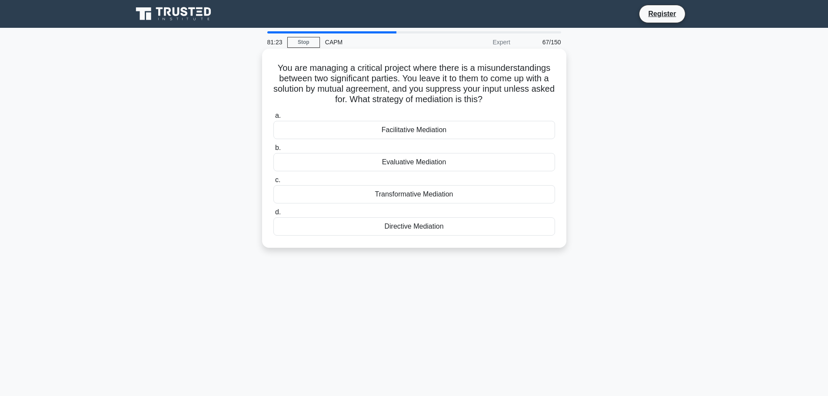
click at [273, 119] on input "a. Facilitative Mediation" at bounding box center [273, 116] width 0 height 6
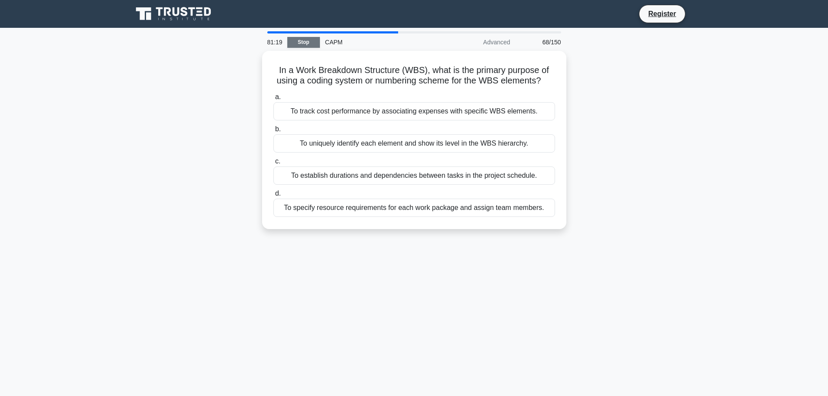
click at [304, 43] on link "Stop" at bounding box center [303, 42] width 33 height 11
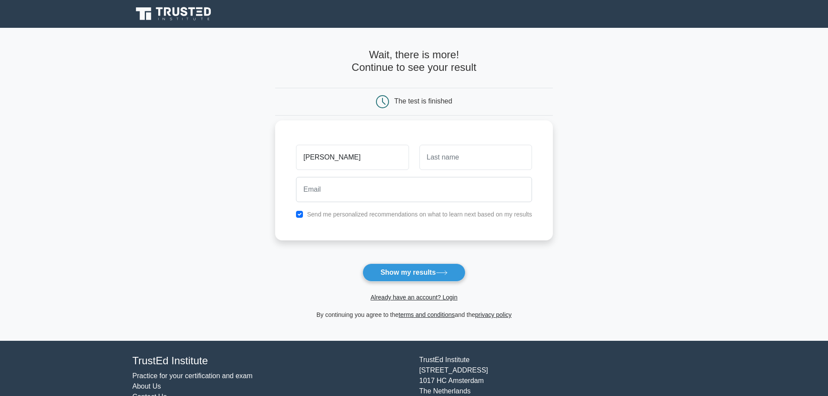
type input "hanna"
type input "Hovlind"
click at [337, 186] on input "email" at bounding box center [414, 189] width 236 height 25
type input "l"
type input "hanna.hovlind@yahoo.se"
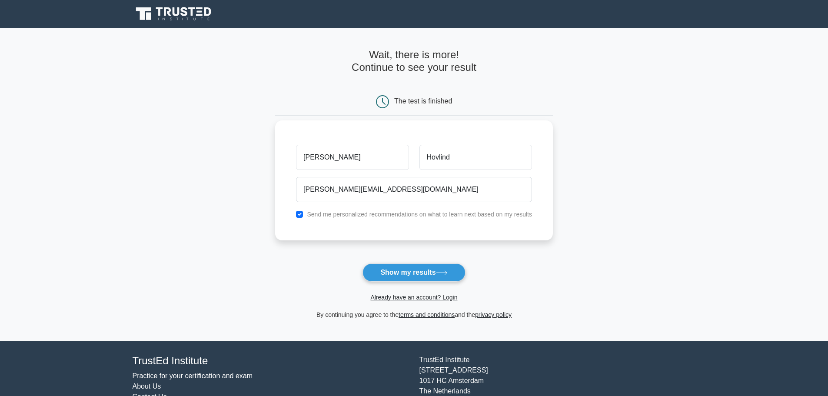
click at [295, 215] on div "Send me personalized recommendations on what to learn next based on my results" at bounding box center [414, 214] width 246 height 10
click at [300, 215] on input "checkbox" at bounding box center [299, 214] width 7 height 7
checkbox input "false"
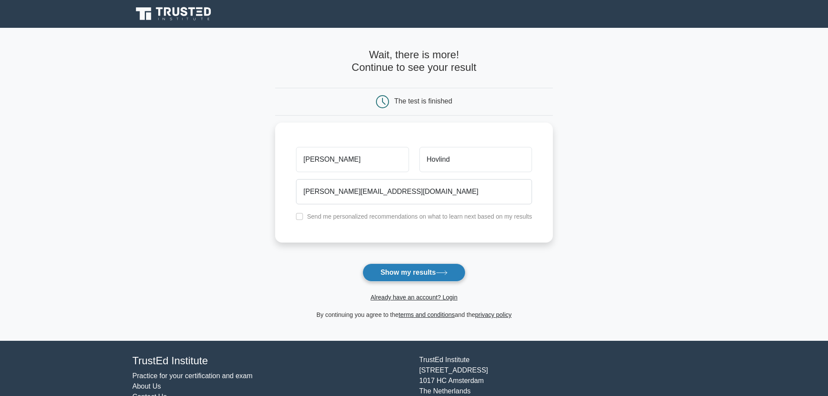
click at [381, 273] on button "Show my results" at bounding box center [413, 272] width 103 height 18
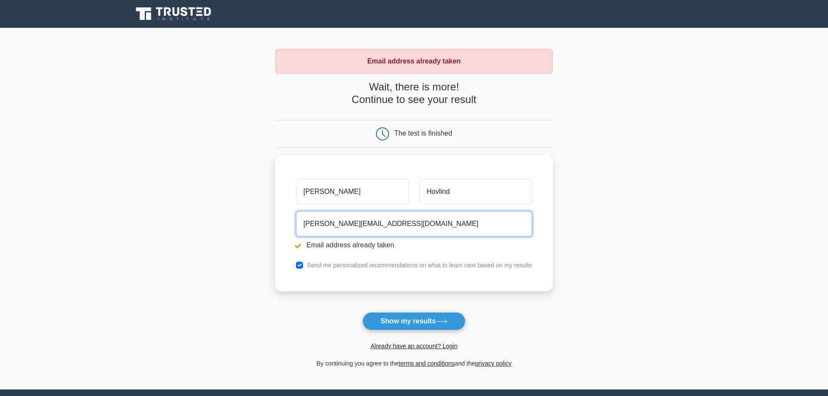
drag, startPoint x: 387, startPoint y: 220, endPoint x: 259, endPoint y: 220, distance: 127.7
click at [269, 220] on main "Email address already taken Wait, there is more! Continue to see your result Th…" at bounding box center [414, 208] width 828 height 361
type input "skrapet666@hotmail.com"
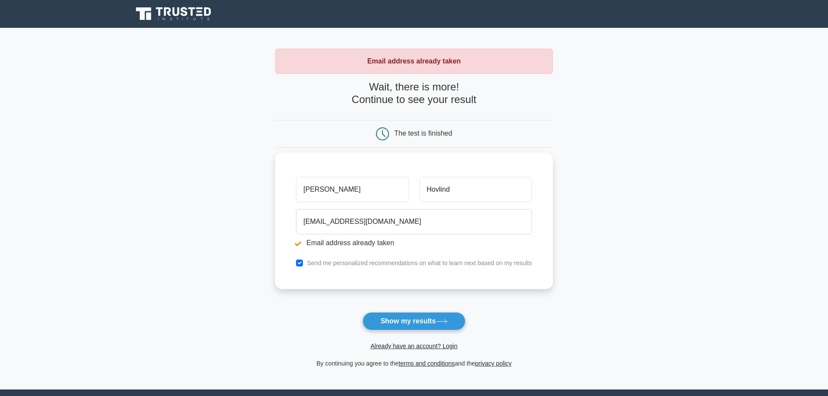
click at [337, 266] on label "Send me personalized recommendations on what to learn next based on my results" at bounding box center [419, 262] width 225 height 7
click at [299, 263] on input "checkbox" at bounding box center [299, 262] width 7 height 7
checkbox input "false"
click at [392, 321] on button "Show my results" at bounding box center [413, 321] width 103 height 18
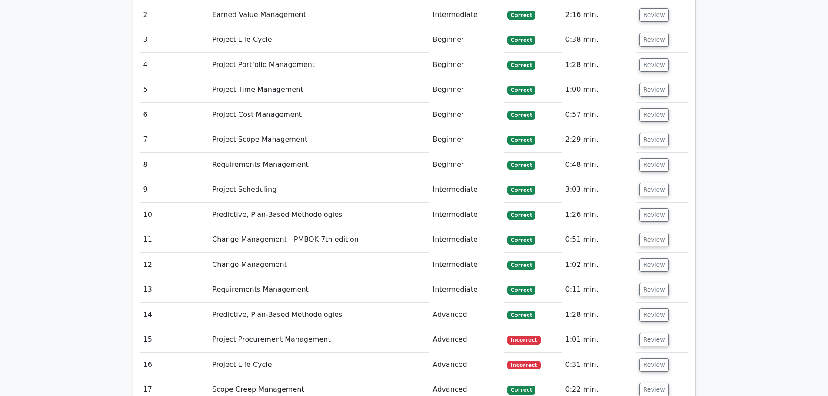
scroll to position [1680, 0]
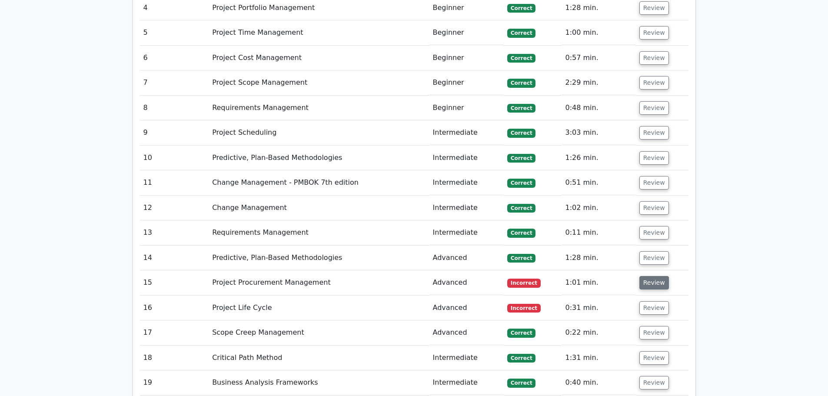
click at [659, 276] on button "Review" at bounding box center [654, 282] width 30 height 13
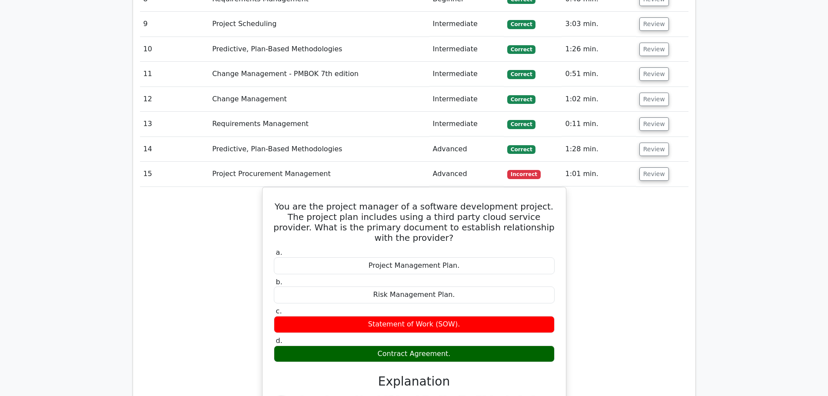
scroll to position [1726, 0]
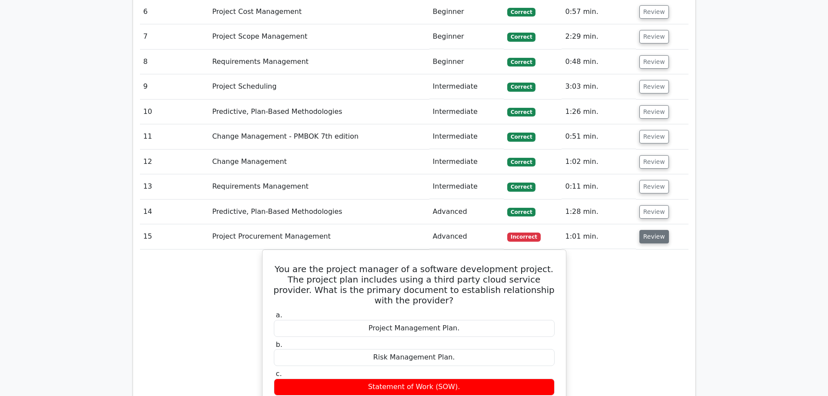
click at [657, 230] on button "Review" at bounding box center [654, 236] width 30 height 13
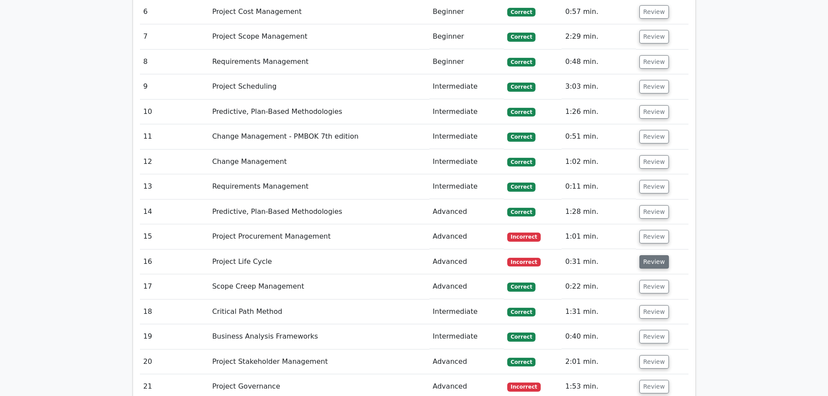
click at [657, 255] on button "Review" at bounding box center [654, 261] width 30 height 13
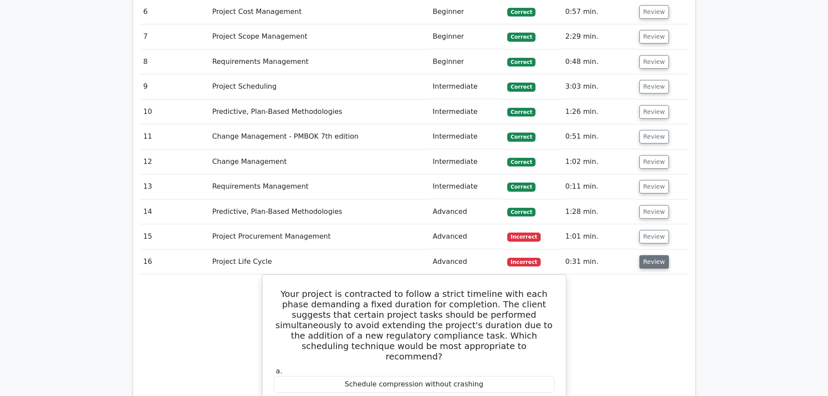
click at [657, 255] on button "Review" at bounding box center [654, 261] width 30 height 13
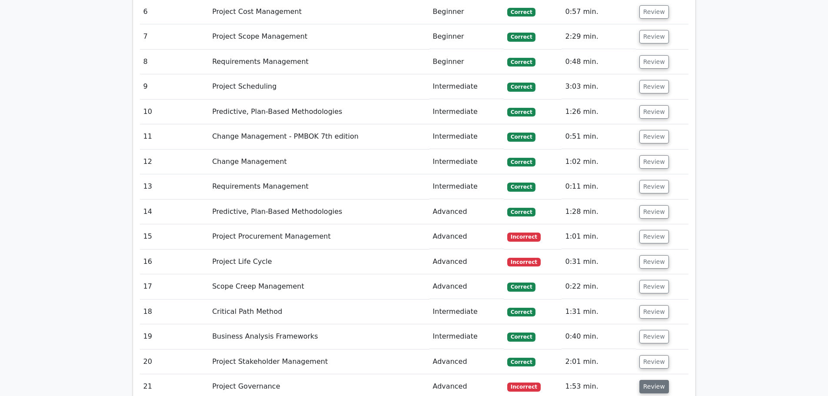
click at [651, 380] on button "Review" at bounding box center [654, 386] width 30 height 13
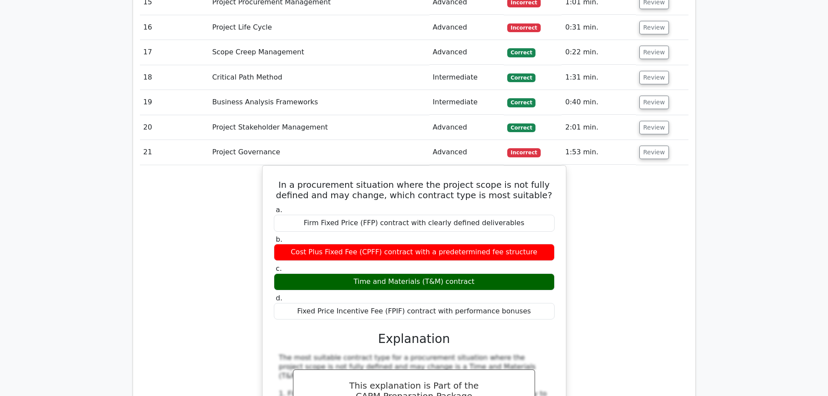
scroll to position [1976, 0]
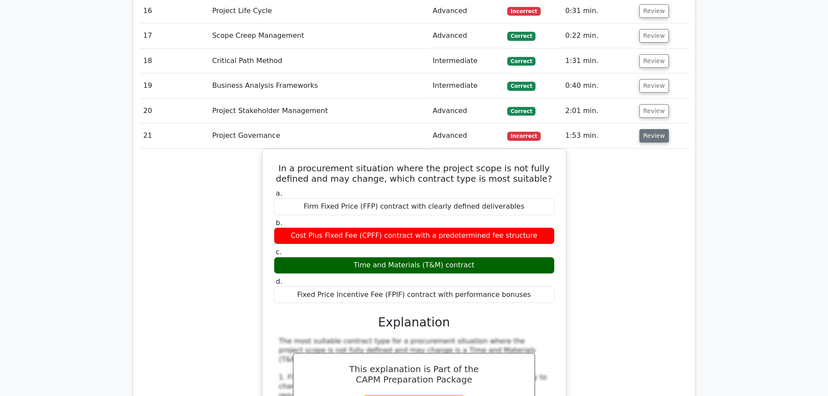
click at [650, 129] on button "Review" at bounding box center [654, 135] width 30 height 13
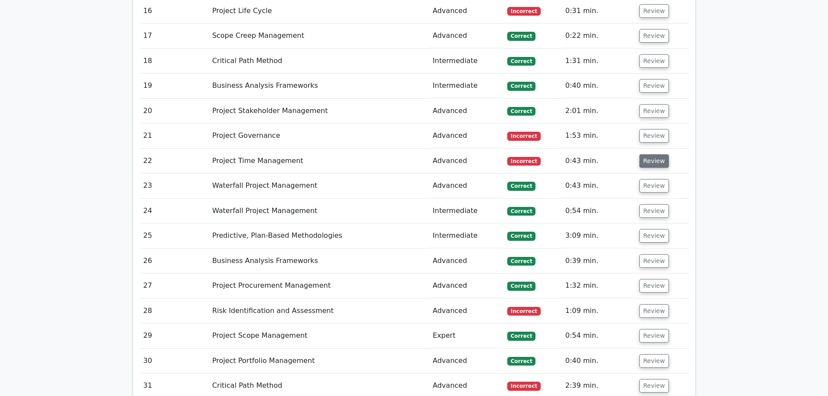
click at [650, 154] on button "Review" at bounding box center [654, 160] width 30 height 13
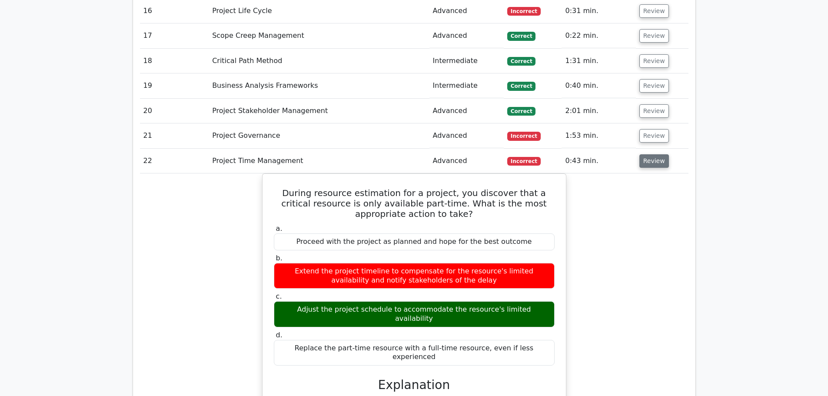
click at [650, 154] on button "Review" at bounding box center [654, 160] width 30 height 13
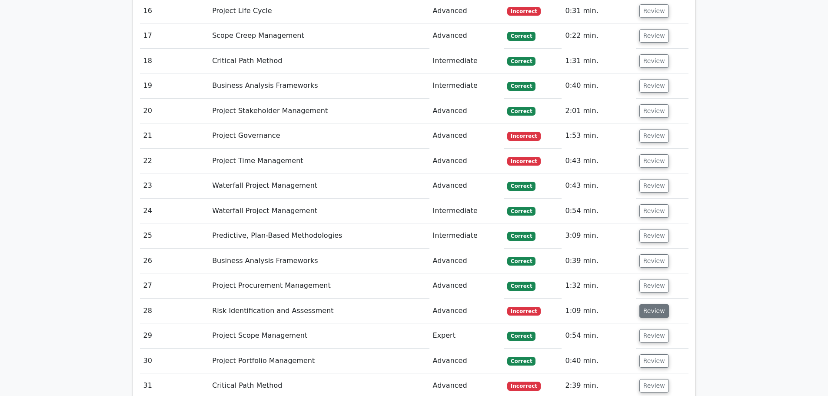
click at [655, 304] on button "Review" at bounding box center [654, 310] width 30 height 13
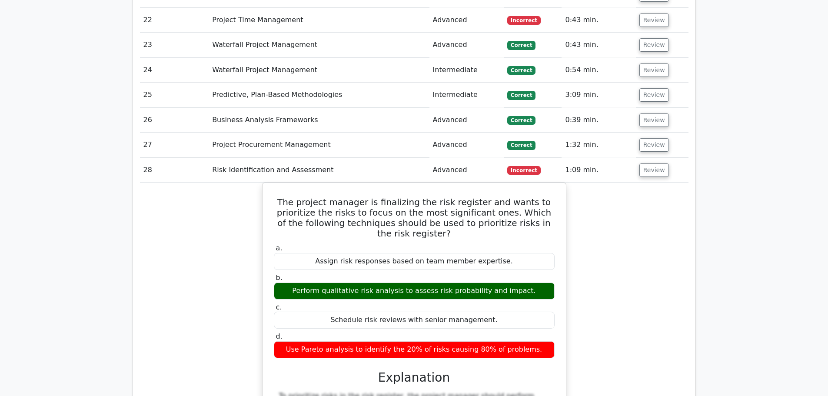
scroll to position [2179, 0]
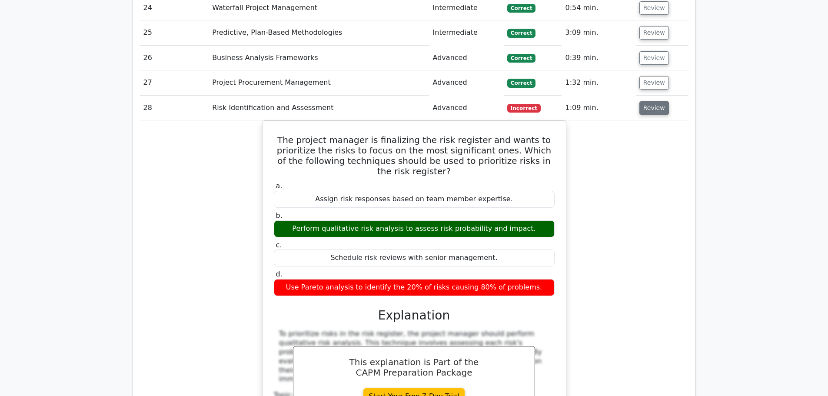
click at [656, 101] on button "Review" at bounding box center [654, 107] width 30 height 13
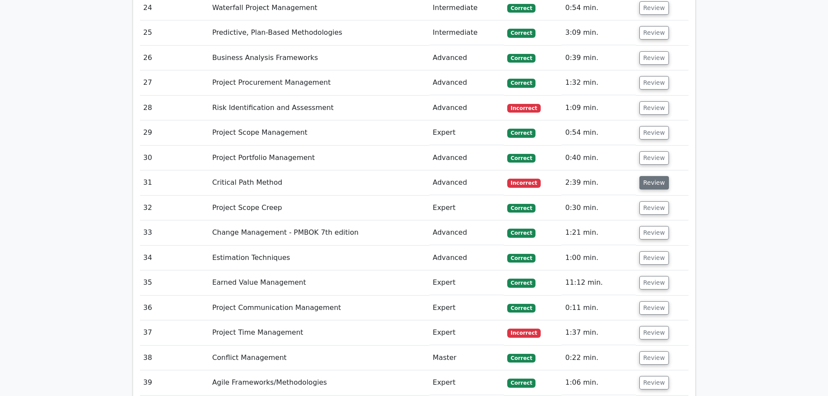
click at [656, 176] on button "Review" at bounding box center [654, 182] width 30 height 13
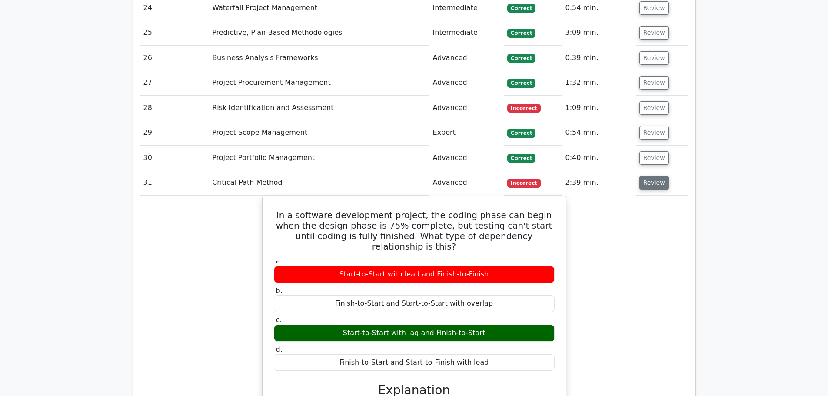
click at [655, 176] on button "Review" at bounding box center [654, 182] width 30 height 13
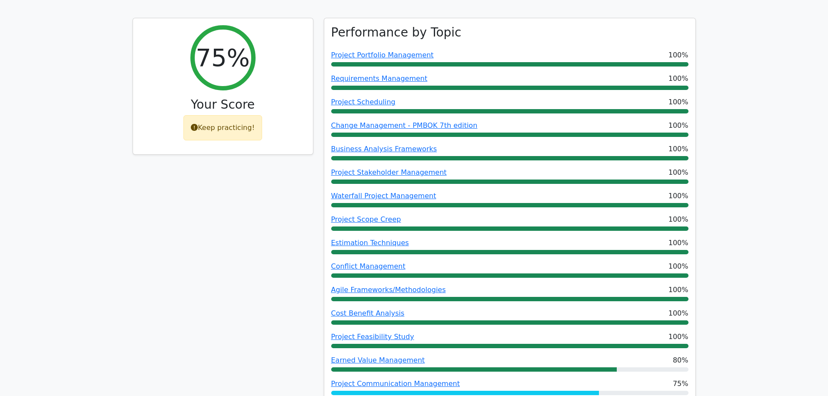
scroll to position [349, 0]
